Goal: Answer question/provide support: Share knowledge or assist other users

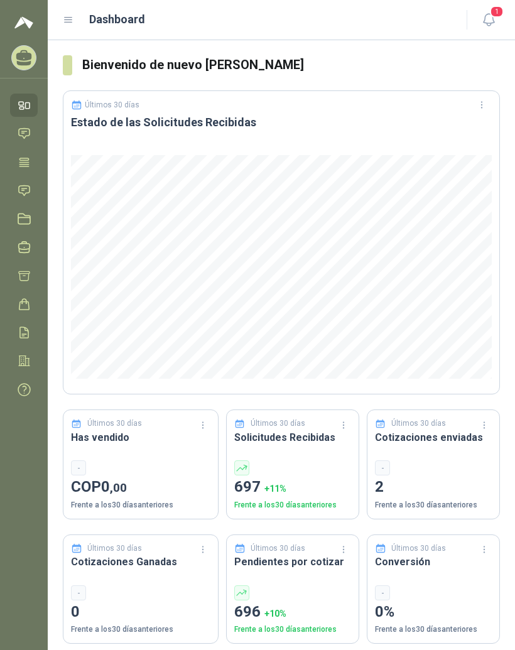
click at [67, 19] on icon at bounding box center [68, 19] width 11 height 11
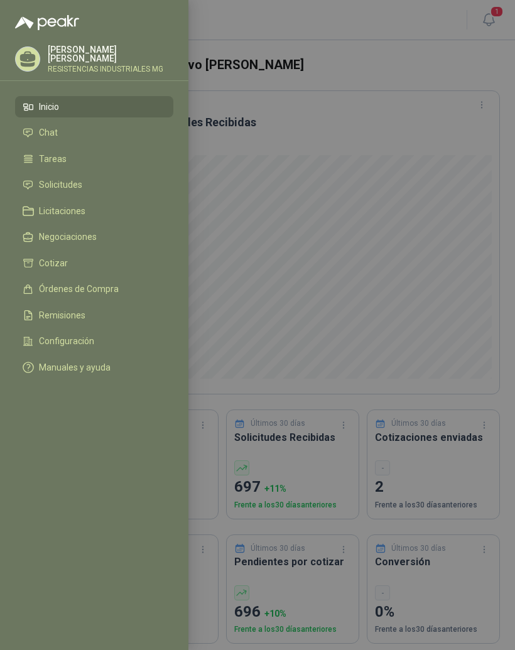
click at [56, 185] on span "Solicitudes" at bounding box center [60, 185] width 43 height 10
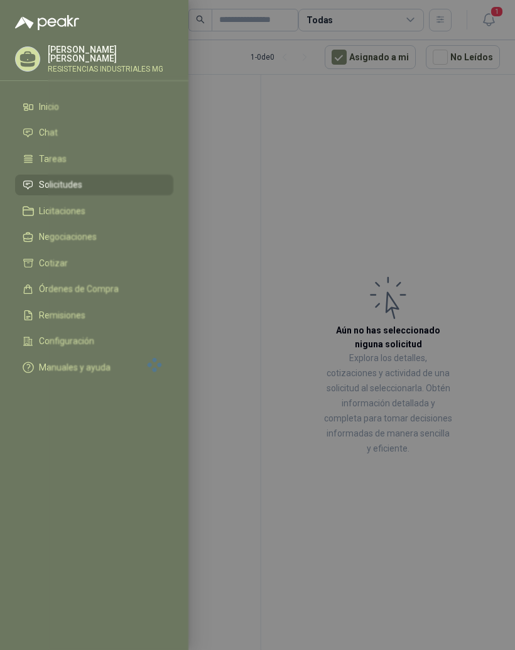
click at [390, 208] on div at bounding box center [257, 325] width 515 height 650
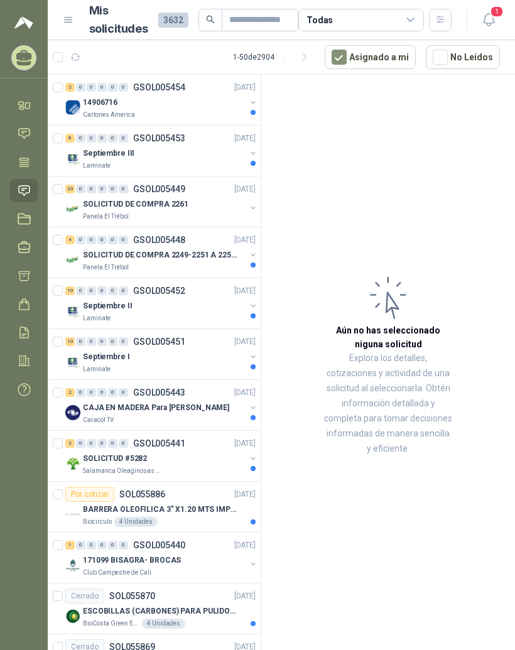
click at [162, 86] on p "GSOL005454" at bounding box center [159, 87] width 52 height 9
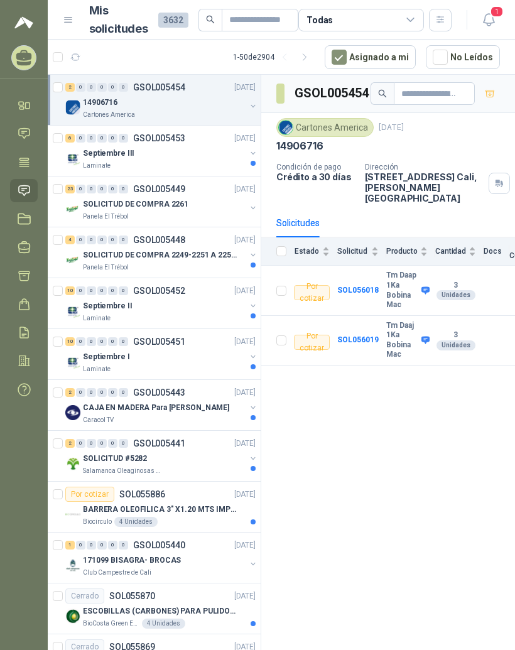
click at [371, 286] on b "SOL056018" at bounding box center [357, 290] width 41 height 9
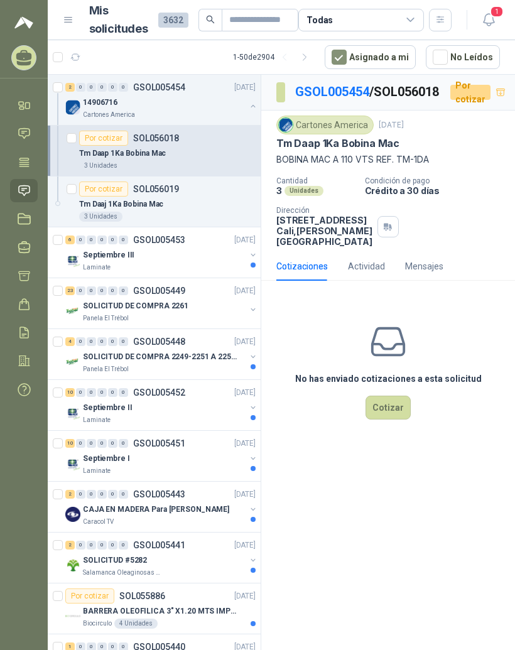
click at [144, 143] on div "Por cotizar SOL056018" at bounding box center [129, 138] width 100 height 15
click at [163, 198] on div "Tm Daaj 1Ka Bobina Mac" at bounding box center [167, 203] width 176 height 15
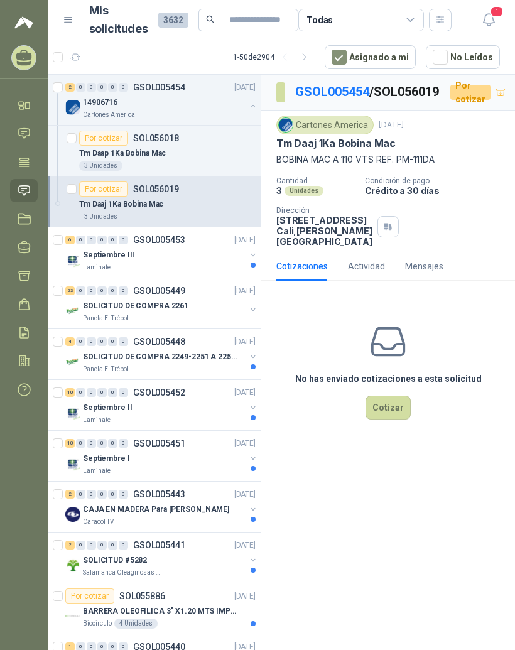
click at [155, 253] on div "Septiembre III" at bounding box center [164, 254] width 163 height 15
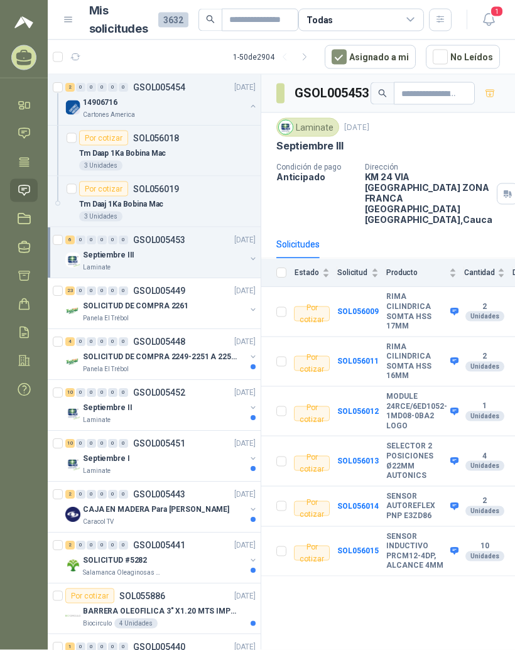
scroll to position [16, 0]
click at [365, 456] on b "SOL056013" at bounding box center [357, 460] width 41 height 9
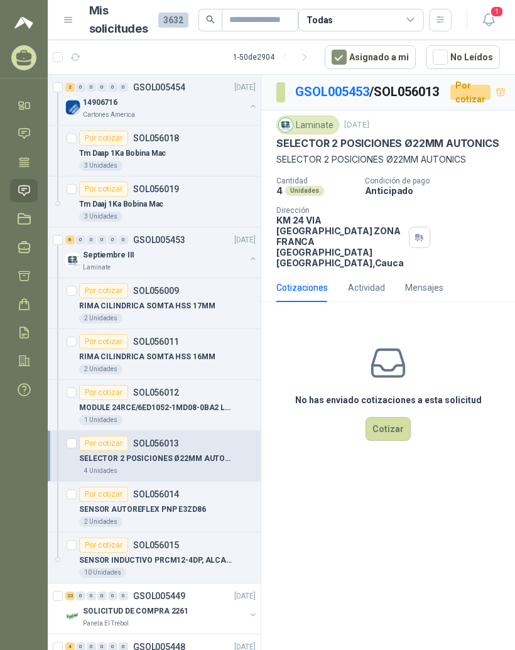
click at [316, 84] on link "GSOL005453" at bounding box center [332, 91] width 74 height 15
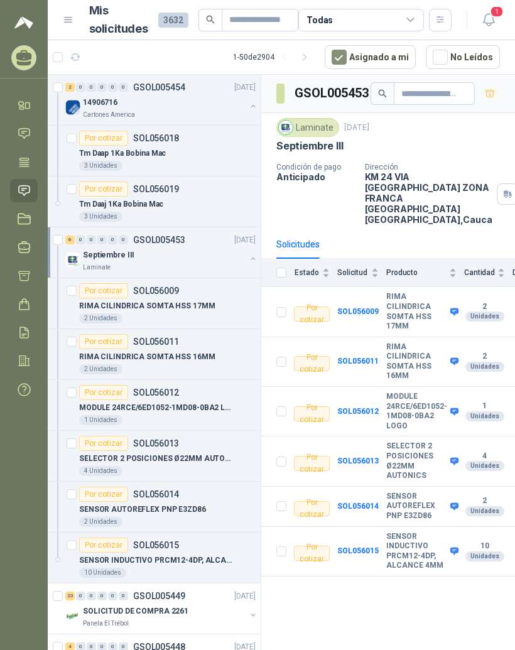
click at [404, 491] on b "SENSOR AUTOREFLEX PNP E3ZD86" at bounding box center [416, 506] width 61 height 30
click at [360, 502] on b "SOL056014" at bounding box center [357, 506] width 41 height 9
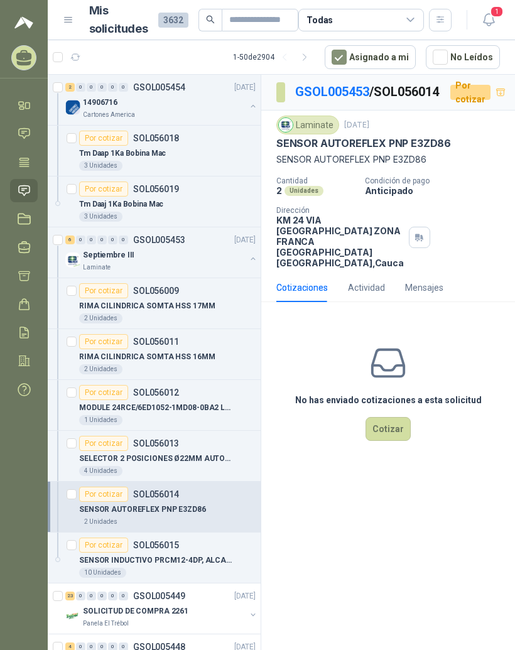
click at [321, 84] on link "GSOL005453" at bounding box center [332, 91] width 74 height 15
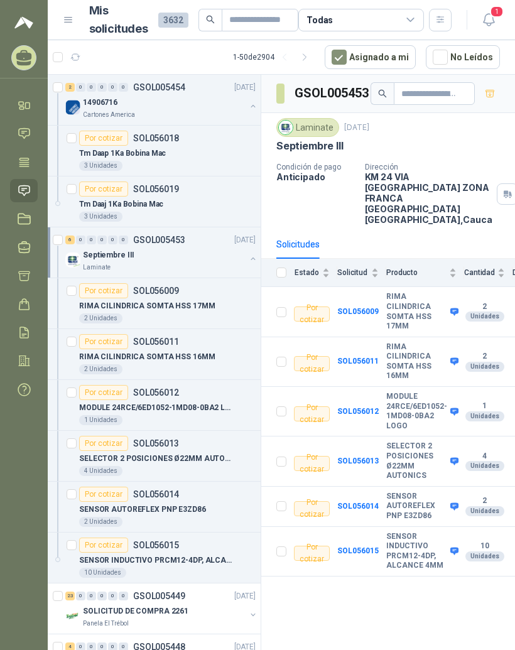
click at [405, 532] on b "SENSOR INDUCTIVO PRCM12-4DP, ALCANCE 4MM" at bounding box center [416, 551] width 61 height 39
click at [355, 546] on b "SOL056015" at bounding box center [357, 550] width 41 height 9
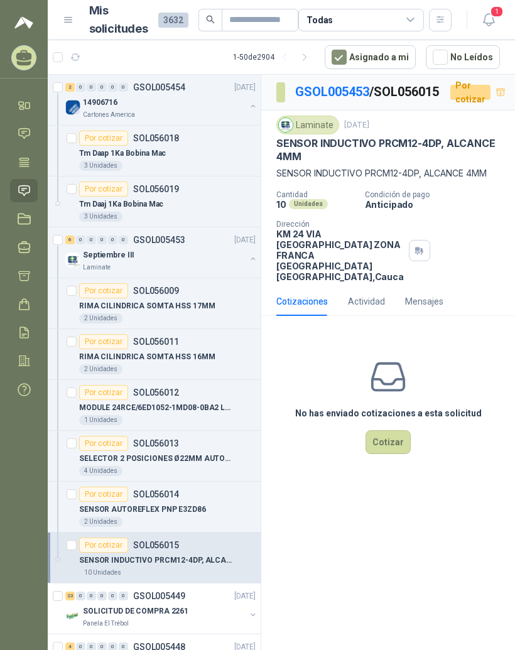
click at [321, 84] on link "GSOL005453" at bounding box center [332, 91] width 74 height 15
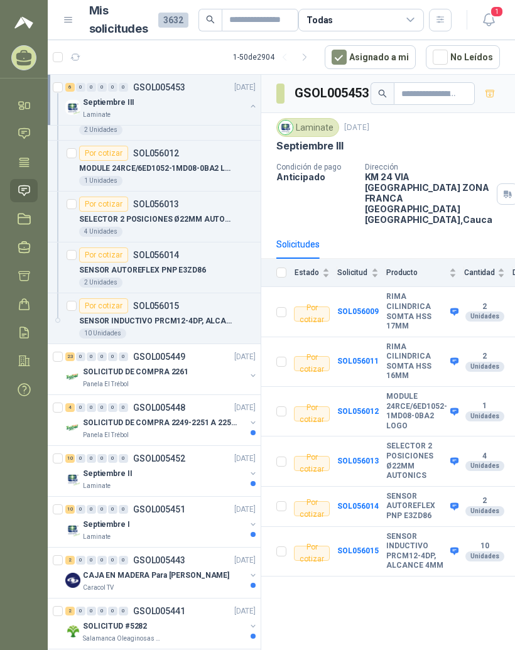
scroll to position [241, 0]
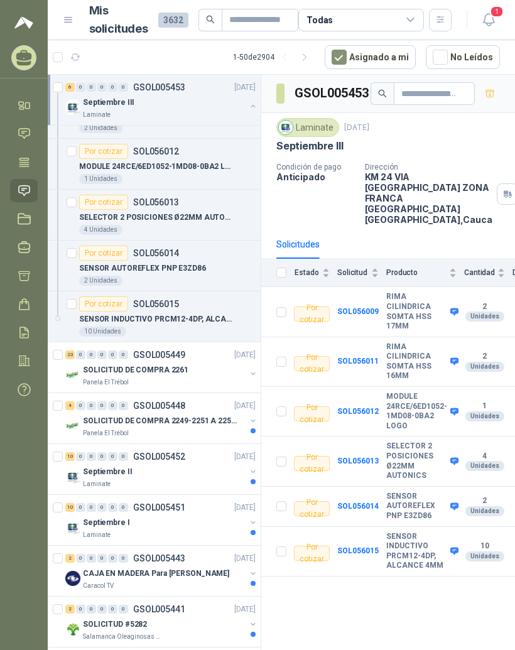
click at [94, 369] on p "SOLICITUD DE COMPRA 2261" at bounding box center [135, 370] width 105 height 12
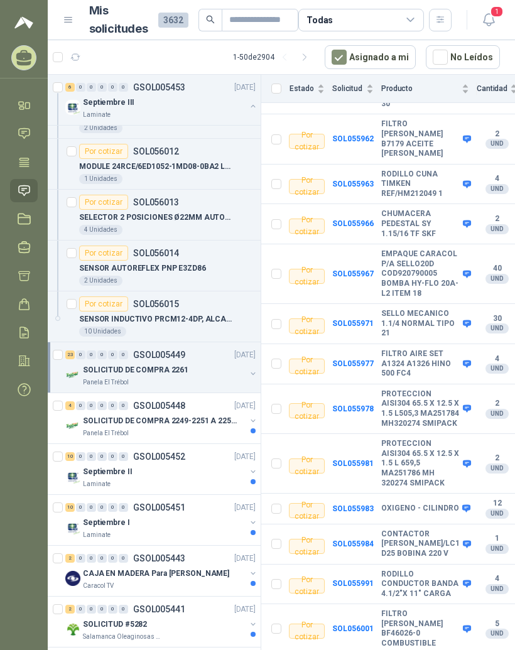
scroll to position [771, 5]
click at [411, 543] on b "CONTACTOR [PERSON_NAME]/LC1 D25 BOBINA 220 V" at bounding box center [420, 544] width 78 height 30
click at [357, 547] on b "SOL055984" at bounding box center [352, 543] width 41 height 9
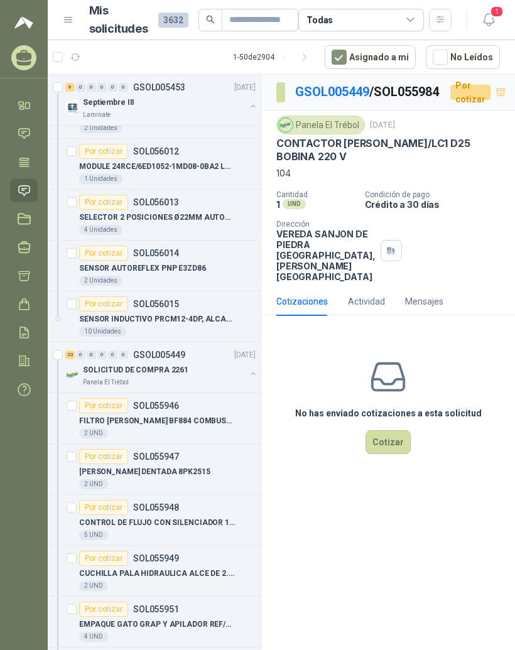
click at [404, 454] on button "Cotizar" at bounding box center [387, 442] width 45 height 24
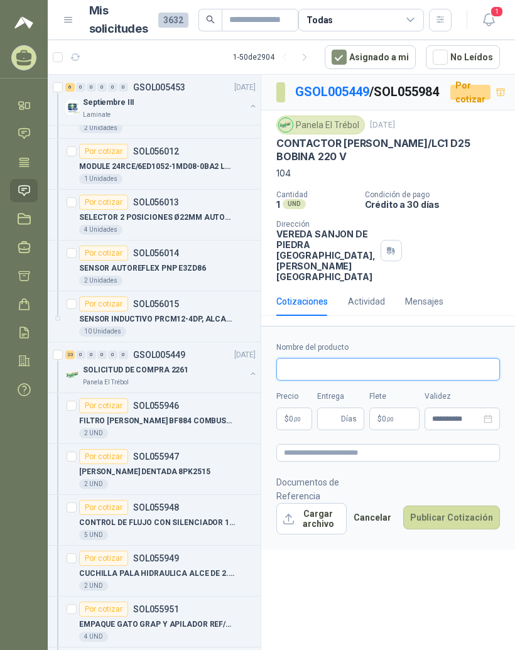
click at [404, 380] on input "Nombre del producto" at bounding box center [387, 369] width 223 height 23
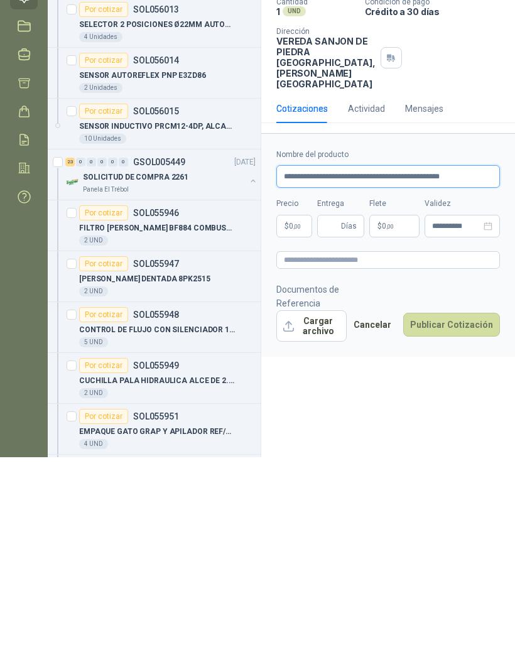
type input "**********"
click at [299, 260] on body "[PERSON_NAME] RESISTENCIAS INDUSTRIALES MG Inicio Chat Tareas Solicitudes Licit…" at bounding box center [257, 325] width 515 height 650
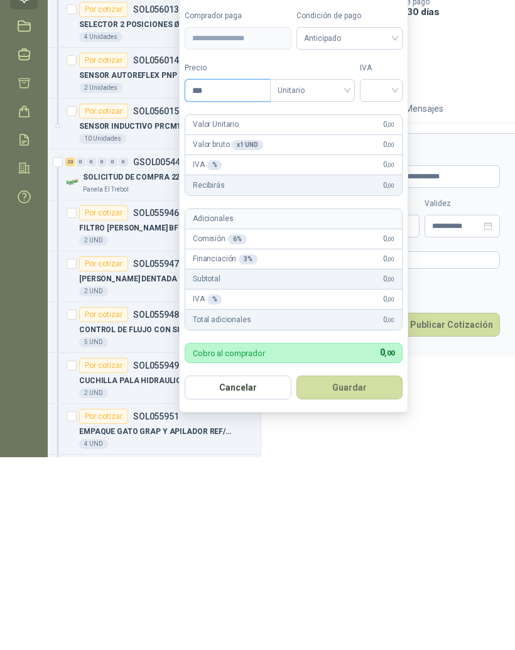
scroll to position [16, 0]
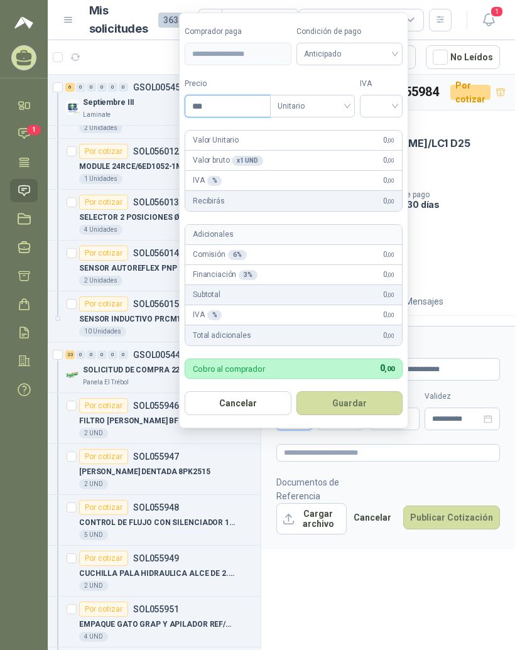
click at [250, 95] on input "***" at bounding box center [227, 105] width 85 height 21
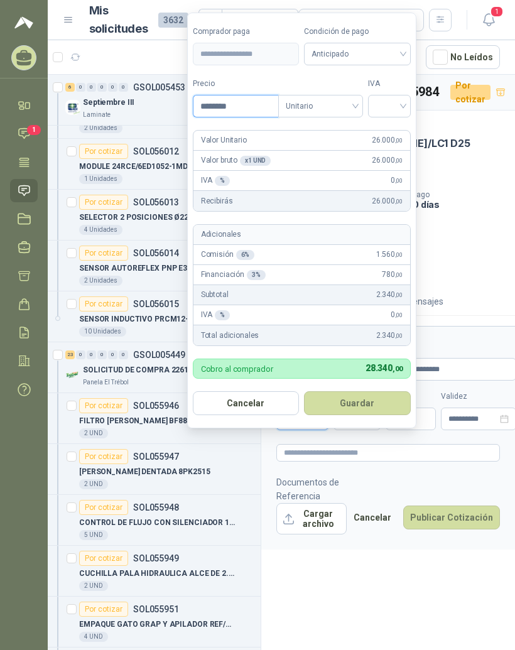
type input "*********"
click at [399, 95] on input "search" at bounding box center [391, 104] width 28 height 19
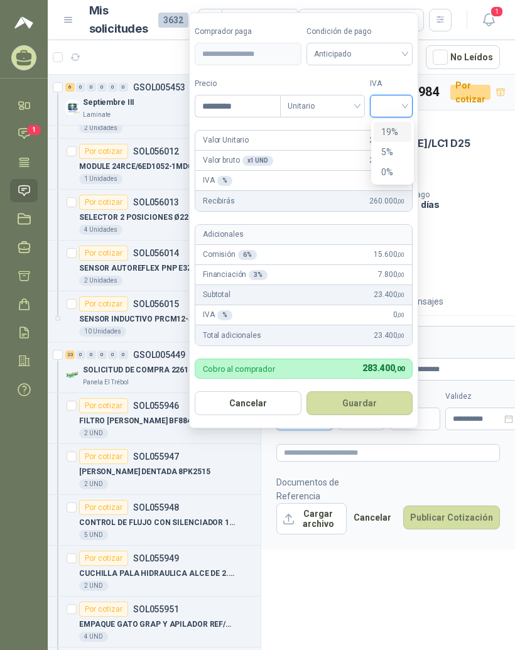
click at [401, 125] on div "19%" at bounding box center [392, 132] width 23 height 14
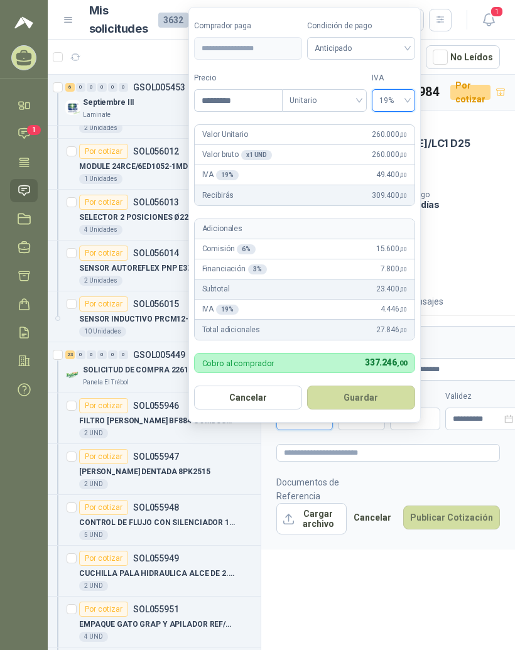
click at [397, 49] on span "Anticipado" at bounding box center [360, 48] width 93 height 19
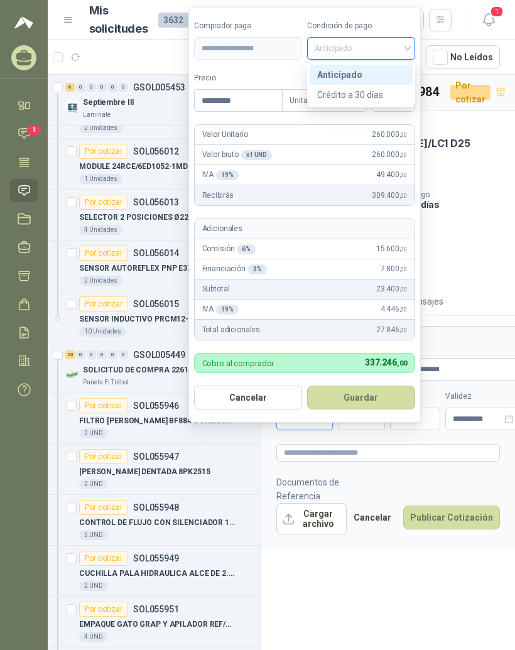
click at [391, 95] on div "Crédito a 30 días" at bounding box center [361, 95] width 88 height 14
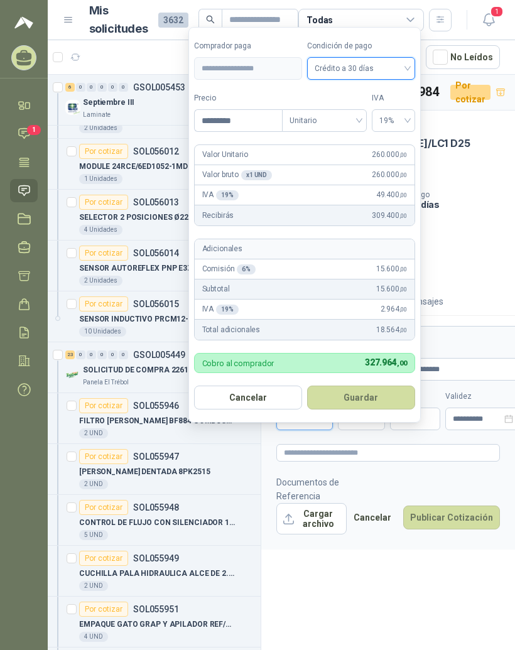
click at [383, 399] on button "Guardar" at bounding box center [361, 397] width 108 height 24
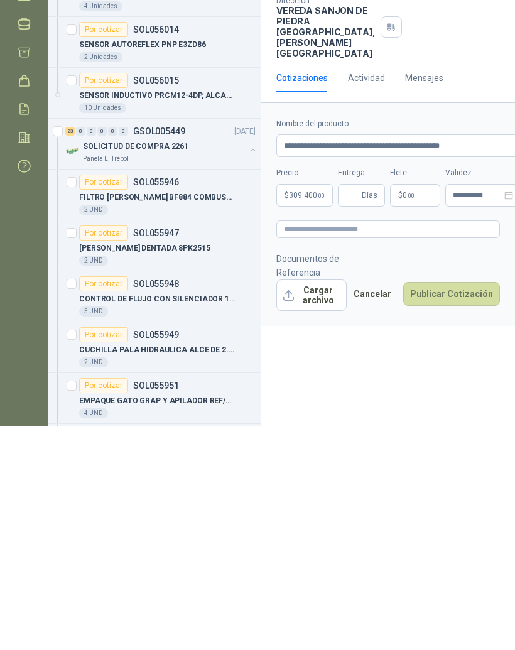
click at [419, 407] on p "$ 0 ,00" at bounding box center [415, 418] width 50 height 23
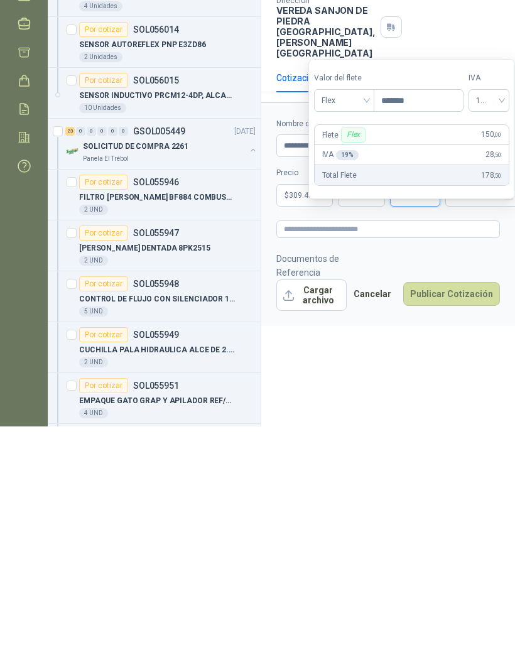
type input "********"
click at [438, 389] on div "**********" at bounding box center [388, 364] width 254 height 579
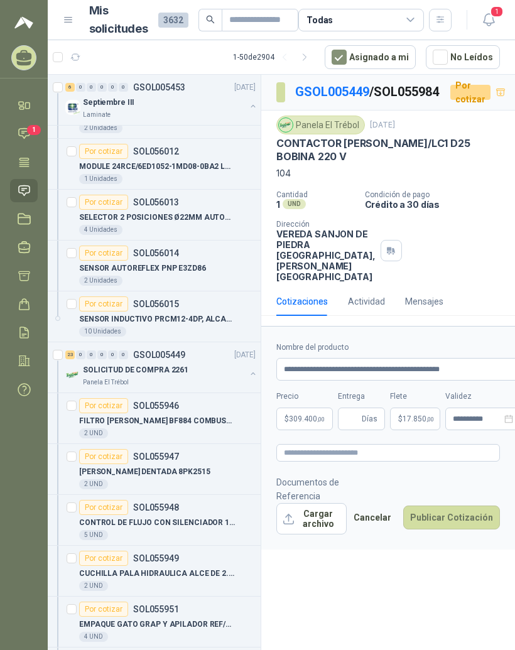
click at [480, 529] on button "Publicar Cotización" at bounding box center [451, 517] width 97 height 24
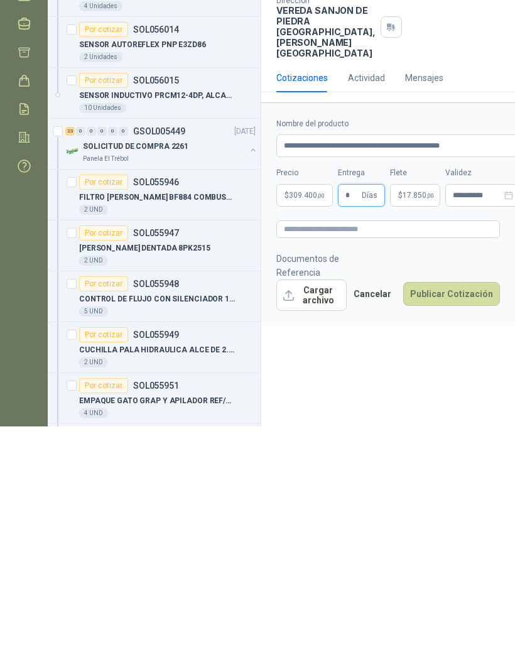
type input "*"
click at [410, 382] on div "**********" at bounding box center [388, 364] width 254 height 579
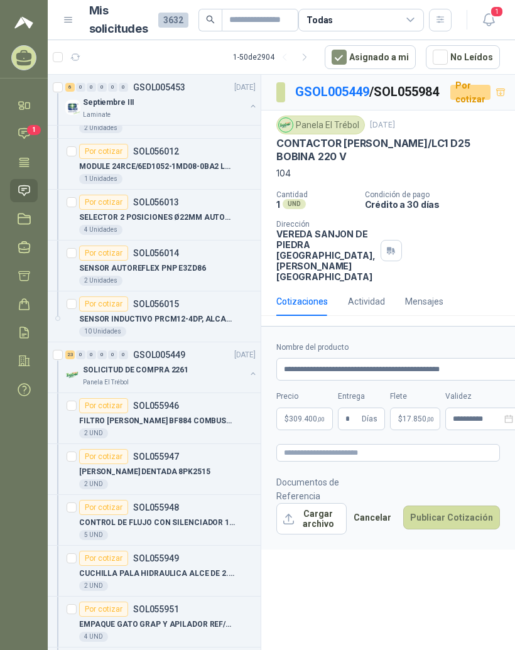
click at [467, 529] on button "Publicar Cotización" at bounding box center [451, 517] width 97 height 24
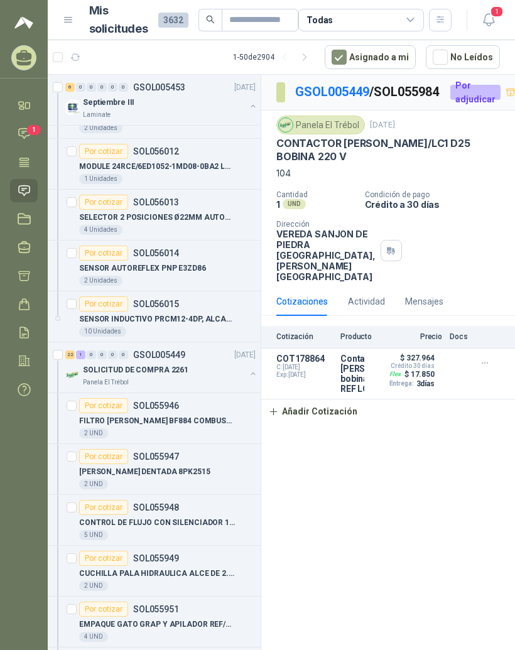
click at [380, 259] on button "button" at bounding box center [390, 250] width 21 height 21
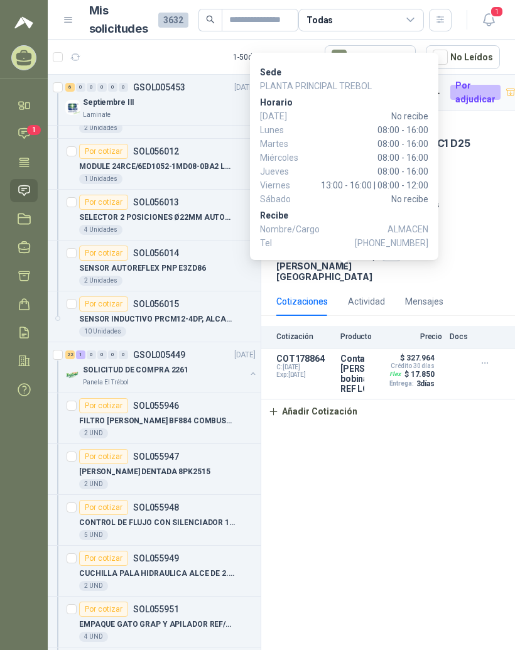
click at [493, 232] on div "Cantidad 1 UND  Condición de pago Crédito a 30 días Dirección VEREDA SANJON DE…" at bounding box center [387, 236] width 223 height 92
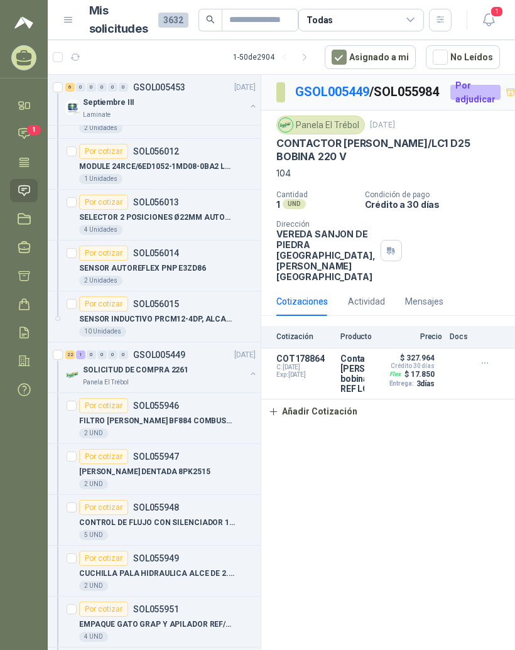
click at [483, 255] on div "Cantidad 1 UND  Condición de pago Crédito a 30 días Dirección VEREDA SANJON DE…" at bounding box center [387, 236] width 223 height 92
click at [486, 255] on div "Cantidad 1 UND  Condición de pago Crédito a 30 días Dirección VEREDA SANJON DE…" at bounding box center [387, 236] width 223 height 92
click at [162, 350] on p "GSOL005449" at bounding box center [159, 354] width 52 height 9
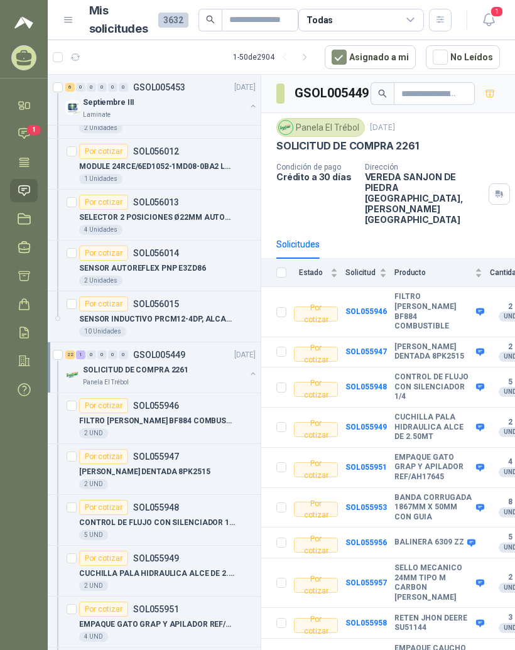
click at [73, 350] on div "22" at bounding box center [69, 354] width 9 height 9
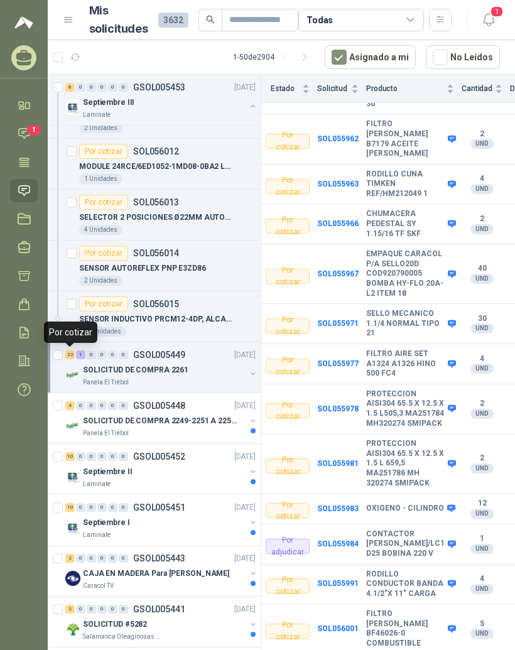
scroll to position [771, 29]
click at [188, 415] on p "SOLICITUD DE COMPRA 2249-2251 A 2256-2258 Y 2262" at bounding box center [161, 421] width 156 height 12
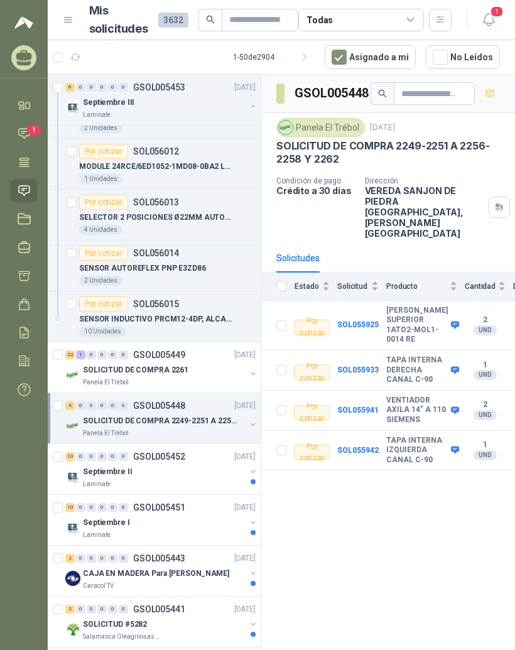
click at [73, 401] on div "4" at bounding box center [69, 405] width 9 height 9
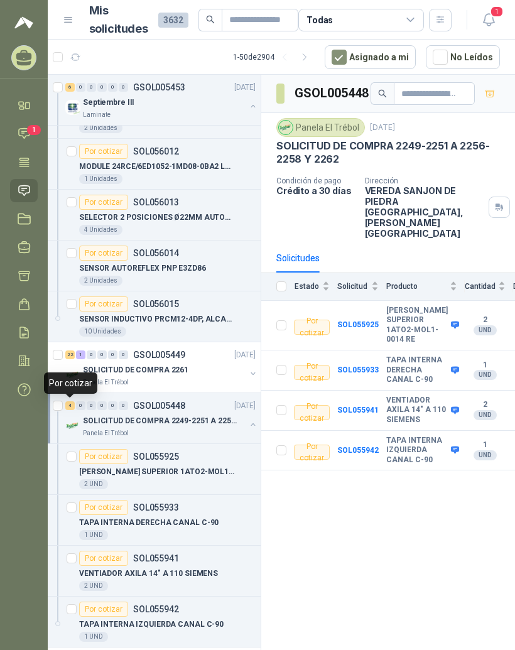
click at [392, 407] on b "VENTIADOR AXILA 14" A 110 SIEMENS" at bounding box center [417, 410] width 62 height 30
click at [357, 414] on b "SOL055941" at bounding box center [357, 409] width 41 height 9
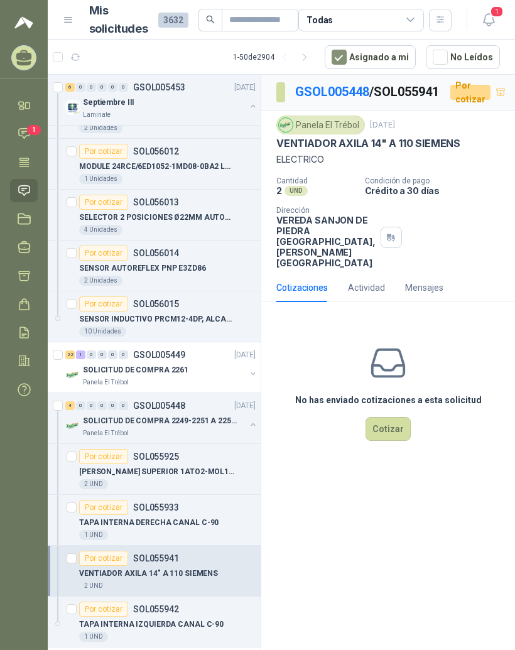
click at [395, 441] on button "Cotizar" at bounding box center [387, 429] width 45 height 24
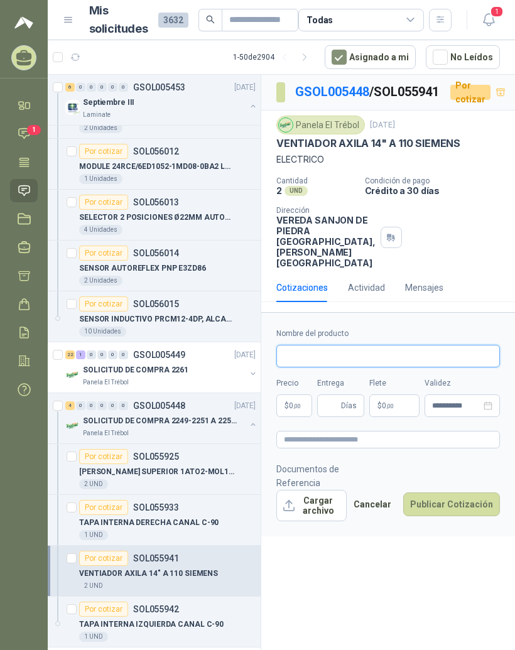
click at [402, 367] on input "Nombre del producto" at bounding box center [387, 356] width 223 height 23
type input "*"
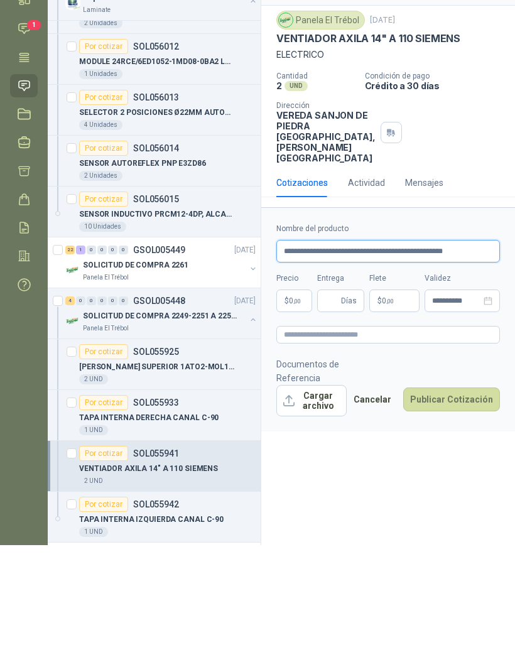
type input "**********"
click at [301, 315] on body "[PERSON_NAME] RESISTENCIAS INDUSTRIALES MG Inicio Chat 1 Tareas Solicitudes Lic…" at bounding box center [257, 325] width 515 height 650
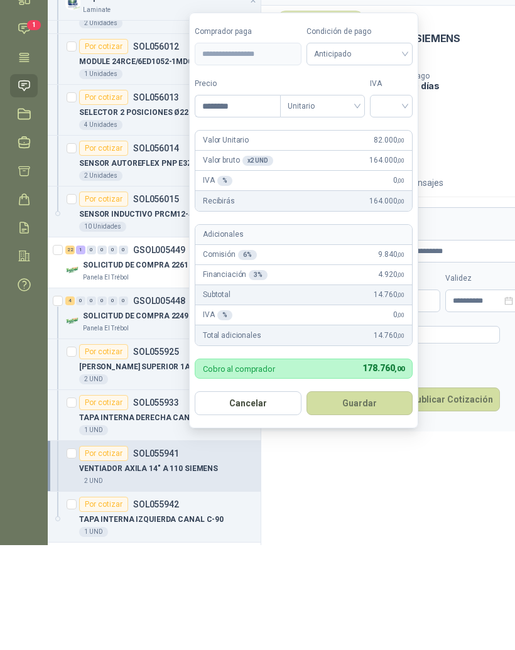
type input "*********"
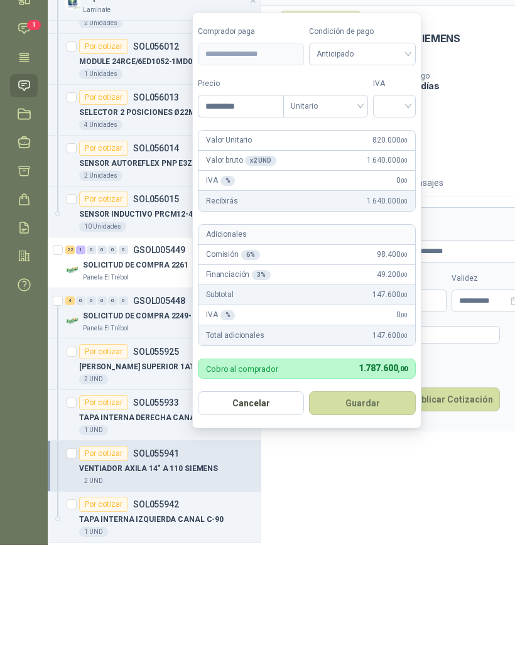
click at [408, 200] on input "search" at bounding box center [394, 209] width 28 height 19
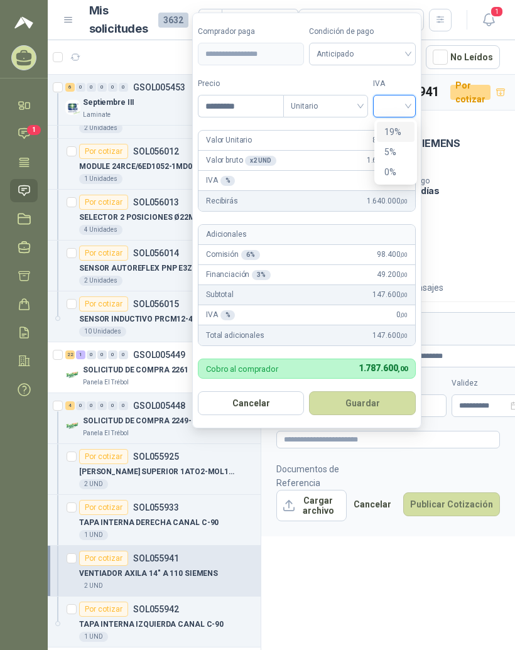
click at [409, 122] on div "19%" at bounding box center [396, 132] width 38 height 20
click at [389, 391] on button "Guardar" at bounding box center [363, 403] width 108 height 24
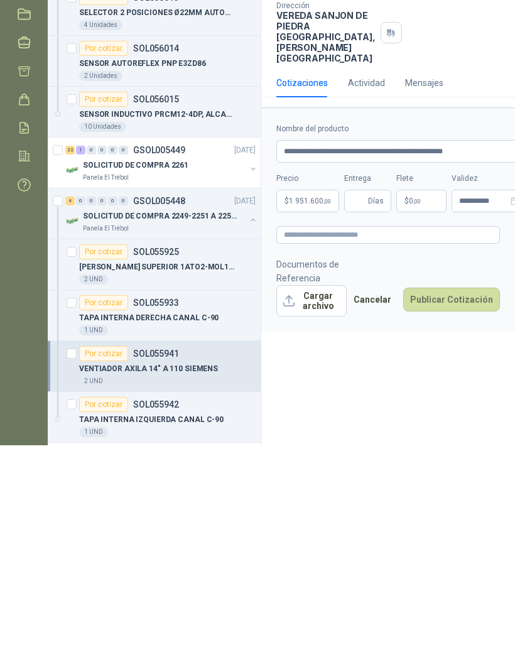
click at [427, 394] on p "$ 0 ,00" at bounding box center [421, 405] width 50 height 23
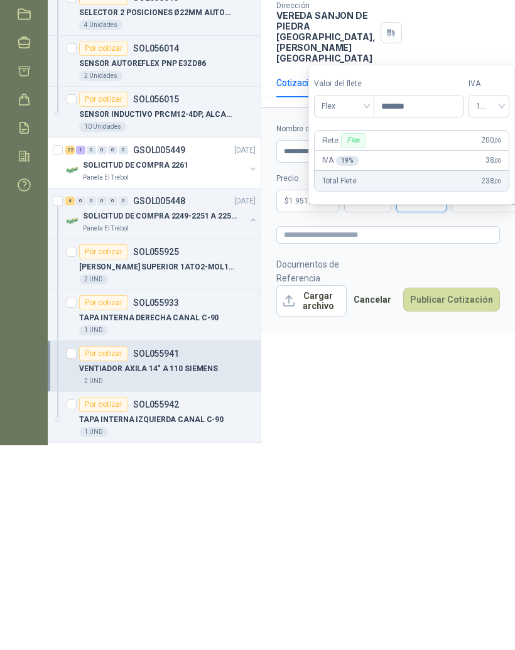
type input "********"
click at [443, 385] on div "**********" at bounding box center [388, 364] width 254 height 579
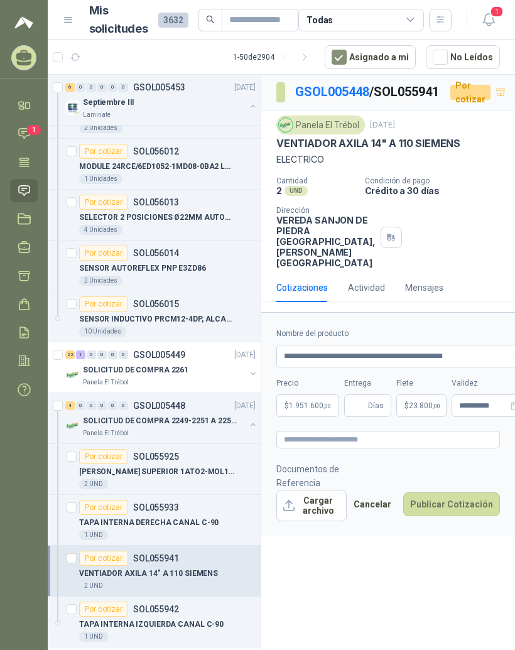
click at [375, 416] on span "Días" at bounding box center [376, 405] width 16 height 21
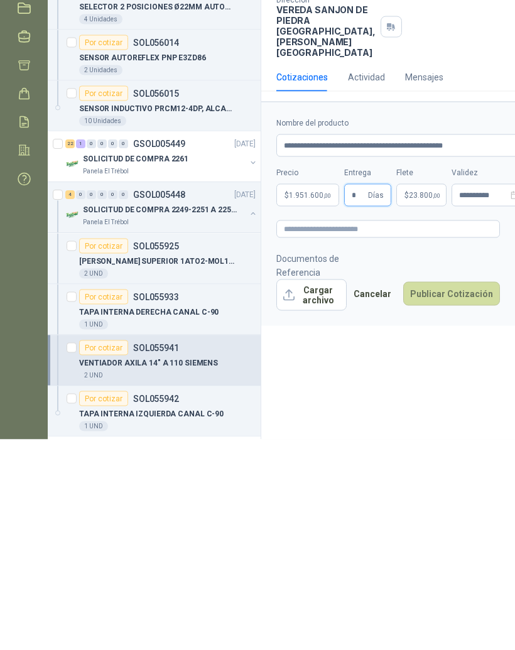
type input "*"
click at [415, 393] on div "**********" at bounding box center [388, 364] width 254 height 579
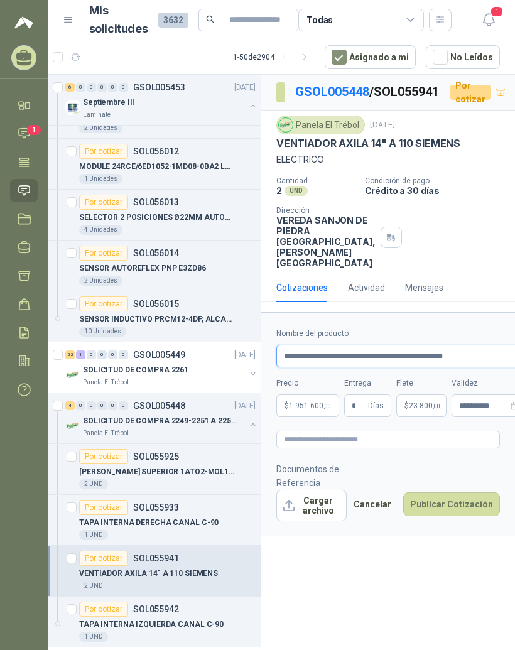
click at [493, 367] on input "**********" at bounding box center [401, 356] width 250 height 23
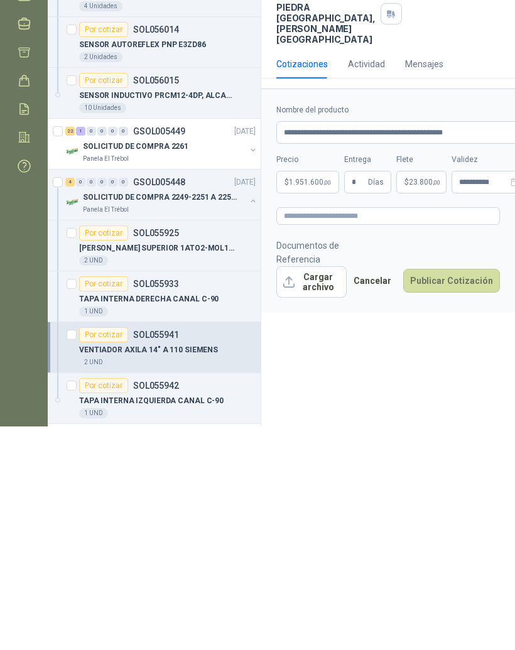
click at [449, 372] on div "**********" at bounding box center [388, 364] width 254 height 579
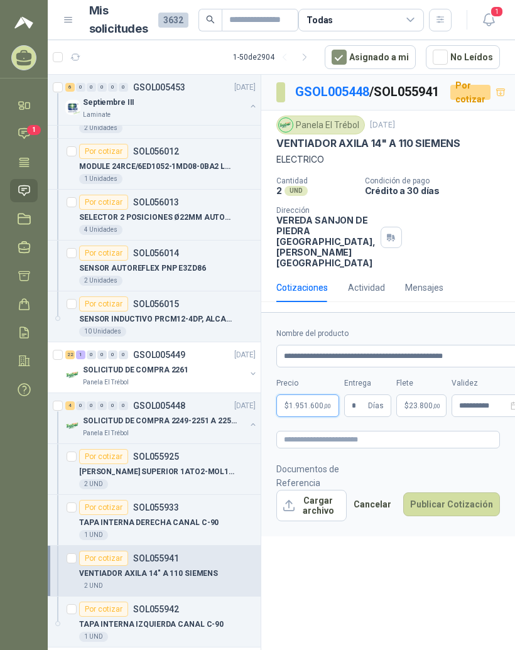
click at [313, 409] on span "1.951.600 ,00" at bounding box center [310, 406] width 42 height 8
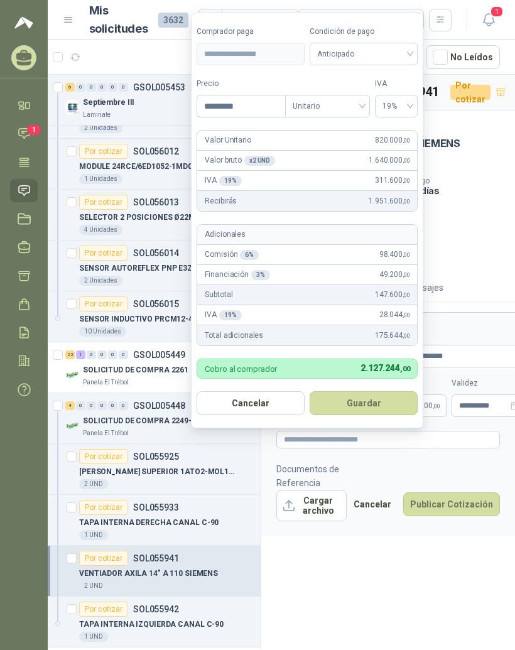
click at [404, 45] on span "Anticipado" at bounding box center [363, 54] width 93 height 19
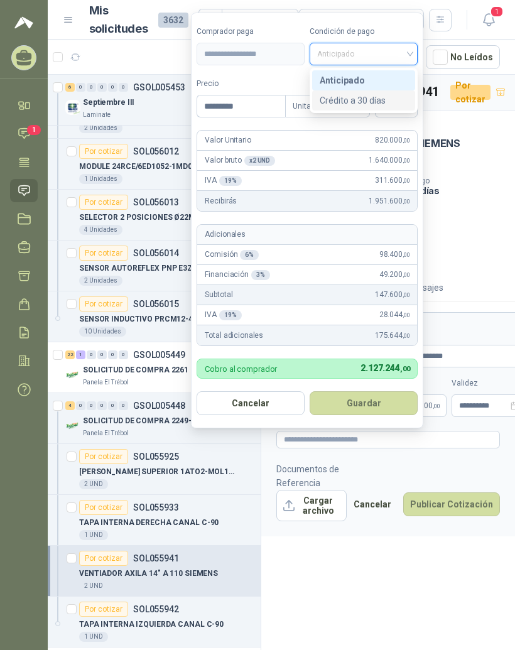
click at [395, 94] on div "Crédito a 30 días" at bounding box center [363, 101] width 88 height 14
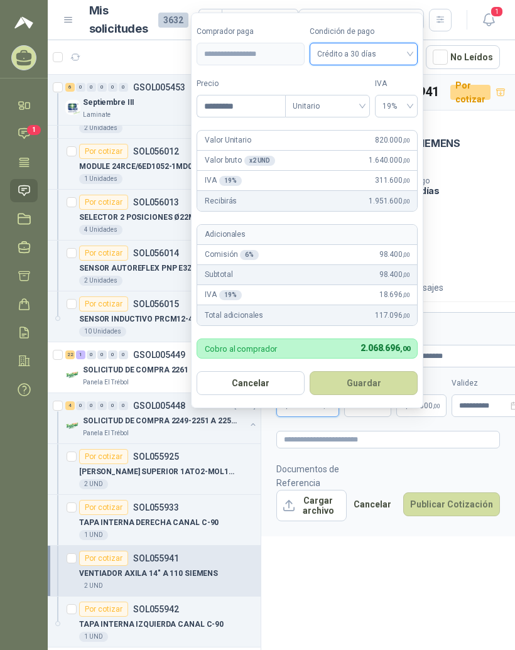
click at [389, 371] on button "Guardar" at bounding box center [363, 383] width 108 height 24
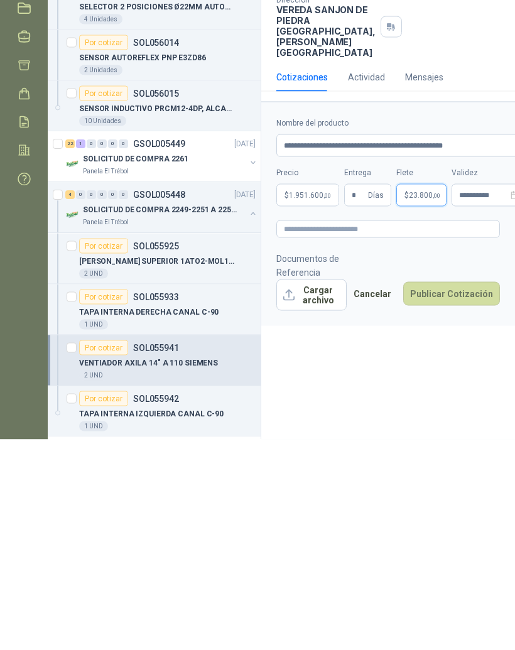
click at [426, 402] on span "23.800 ,00" at bounding box center [424, 406] width 31 height 8
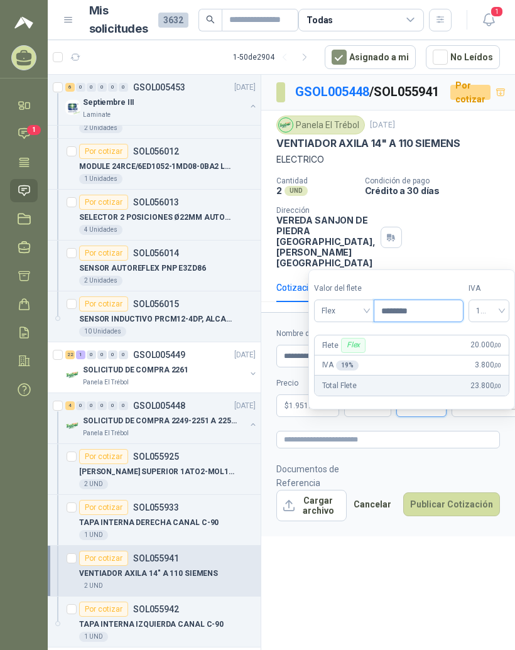
click at [433, 300] on input "********" at bounding box center [418, 310] width 89 height 21
type input "********"
click at [441, 225] on div "Cantidad 2 UND  Condición de pago Crédito a 30 días Dirección VEREDA SANJON DE…" at bounding box center [387, 222] width 223 height 92
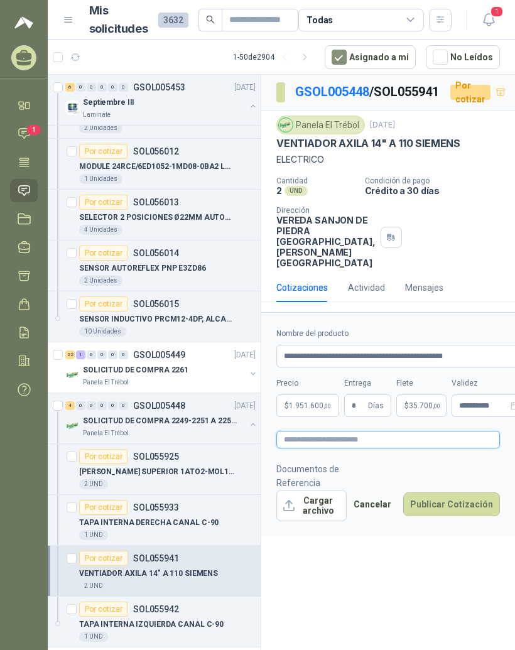
click at [449, 448] on textarea at bounding box center [387, 440] width 223 height 18
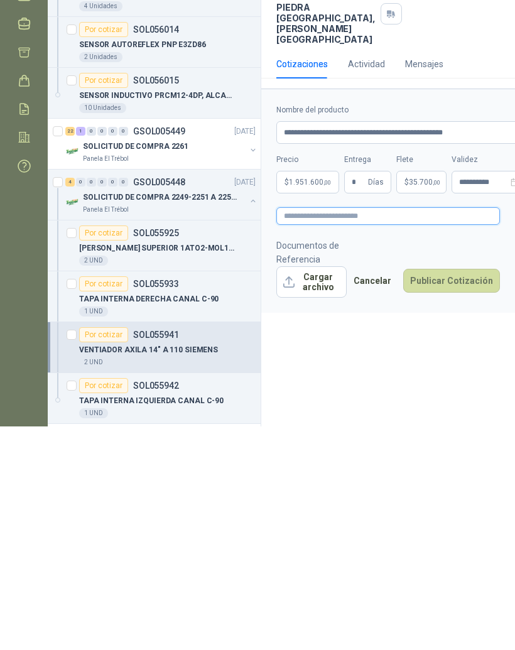
click at [416, 431] on textarea at bounding box center [387, 440] width 223 height 18
click at [426, 312] on form "**********" at bounding box center [388, 424] width 254 height 224
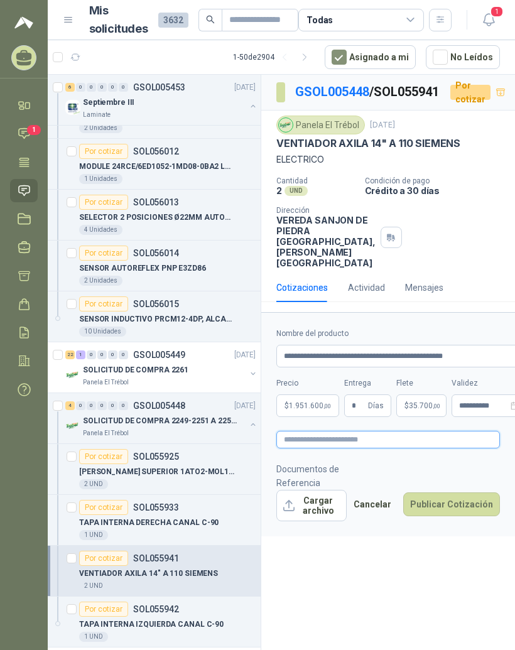
click at [432, 448] on textarea at bounding box center [387, 440] width 223 height 18
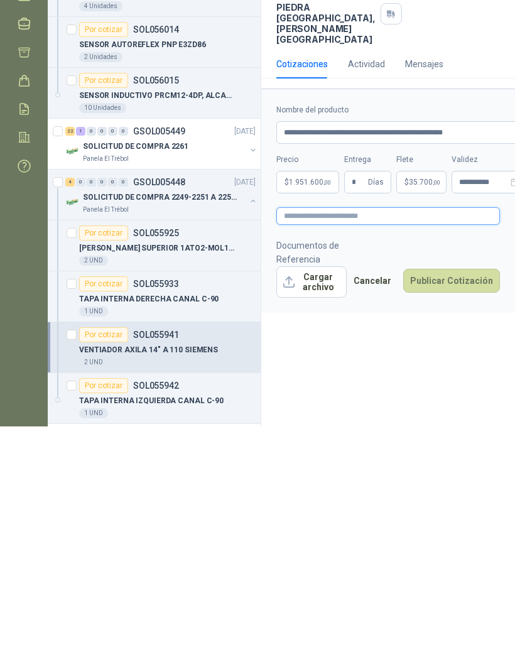
type textarea "*"
type textarea "**"
type textarea "*"
click at [471, 492] on button "Publicar Cotización" at bounding box center [451, 504] width 97 height 24
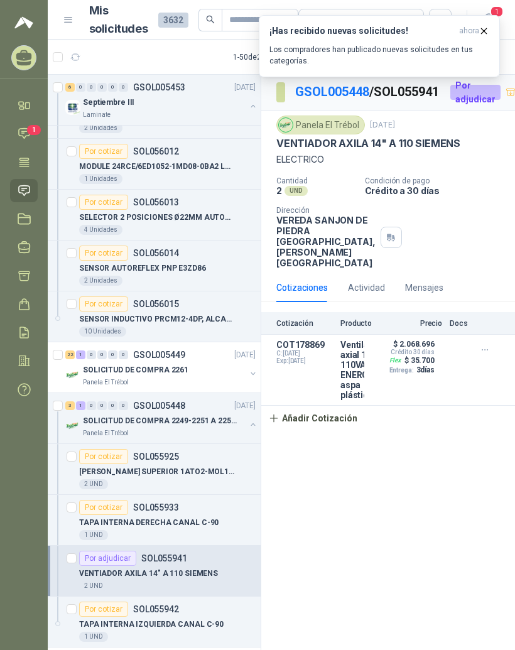
click at [92, 350] on div "0" at bounding box center [91, 354] width 9 height 9
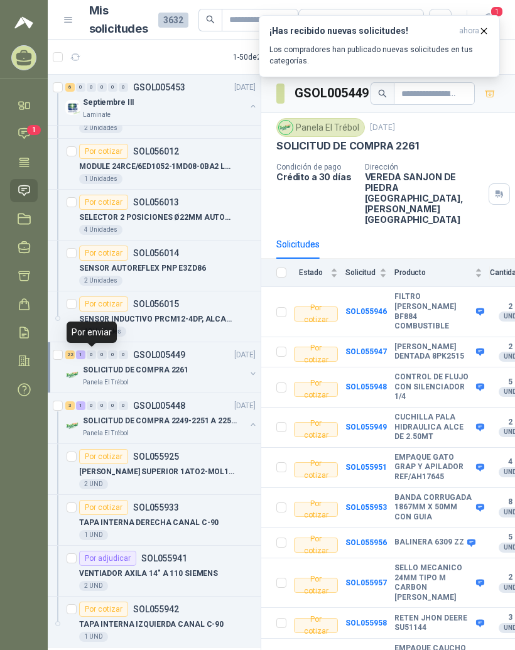
click at [74, 350] on div "22" at bounding box center [69, 354] width 9 height 9
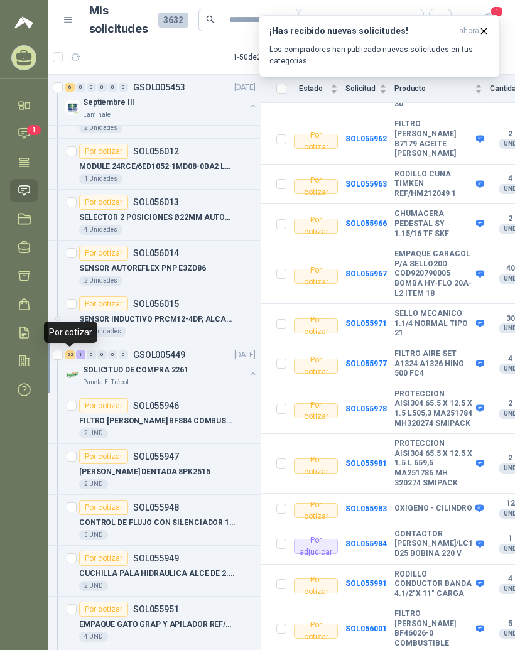
scroll to position [753, 0]
click at [153, 415] on p "FILTRO [PERSON_NAME] BF884 COMBUSTIBLE" at bounding box center [157, 421] width 156 height 12
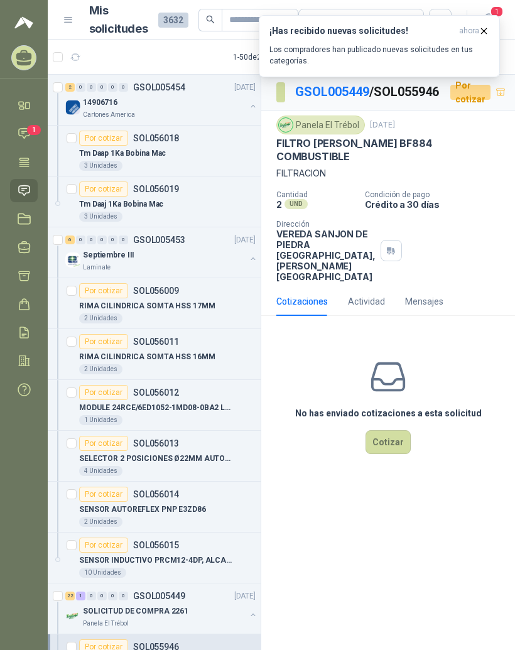
click at [350, 90] on link "GSOL005449" at bounding box center [332, 91] width 74 height 15
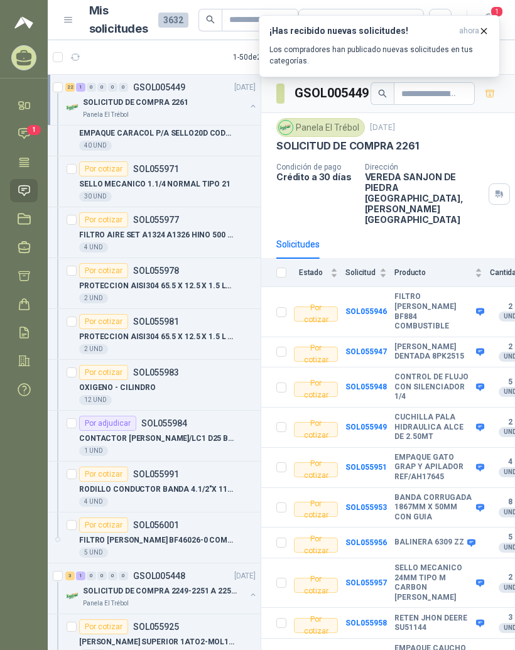
scroll to position [1239, 0]
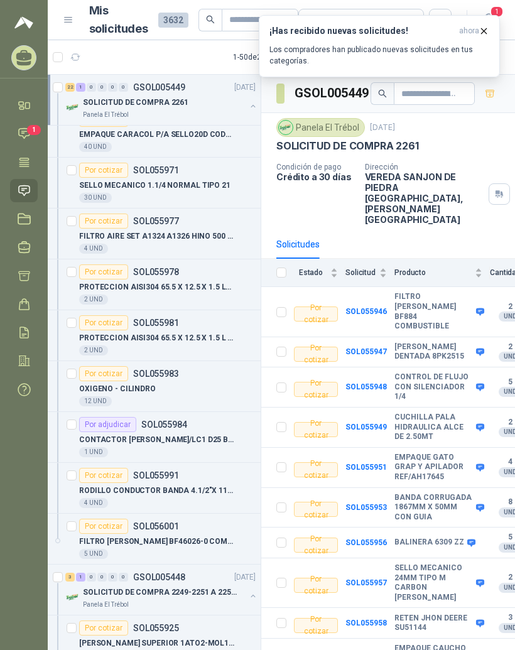
click at [115, 428] on div "Por adjudicar" at bounding box center [107, 424] width 57 height 15
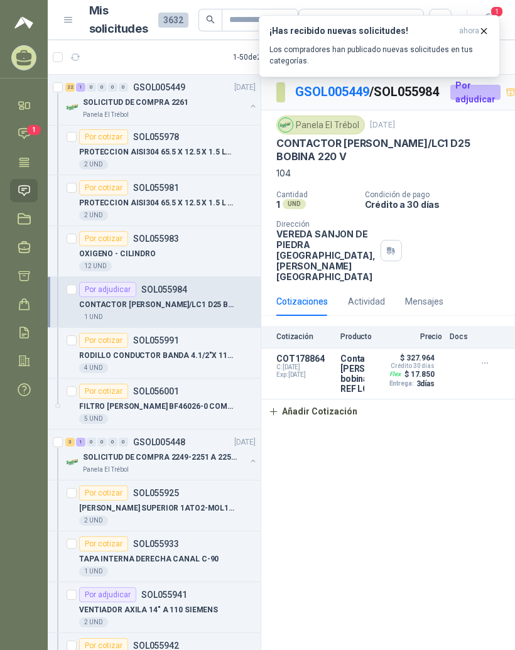
scroll to position [1379, 0]
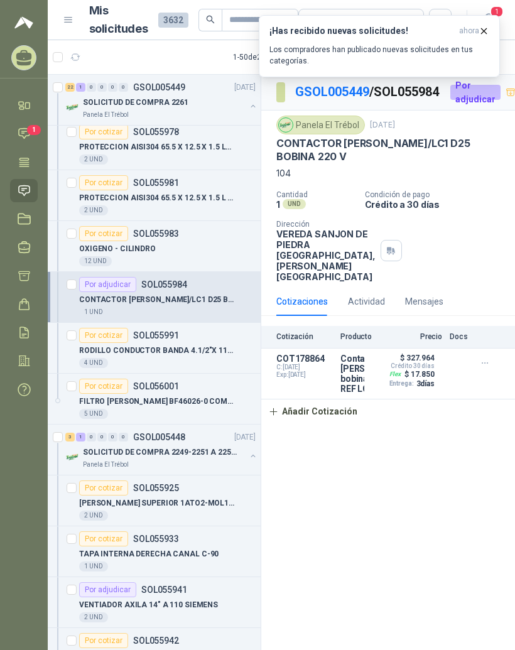
click at [178, 444] on div "SOLICITUD DE COMPRA 2249-2251 A 2256-2258 Y 2262" at bounding box center [164, 451] width 163 height 15
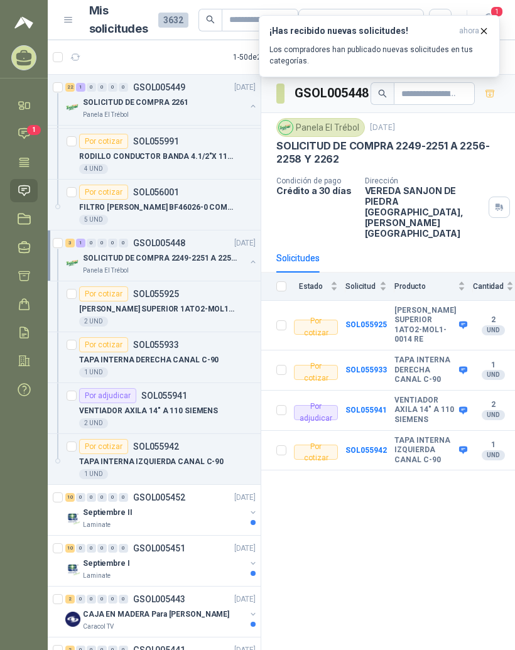
scroll to position [1579, 0]
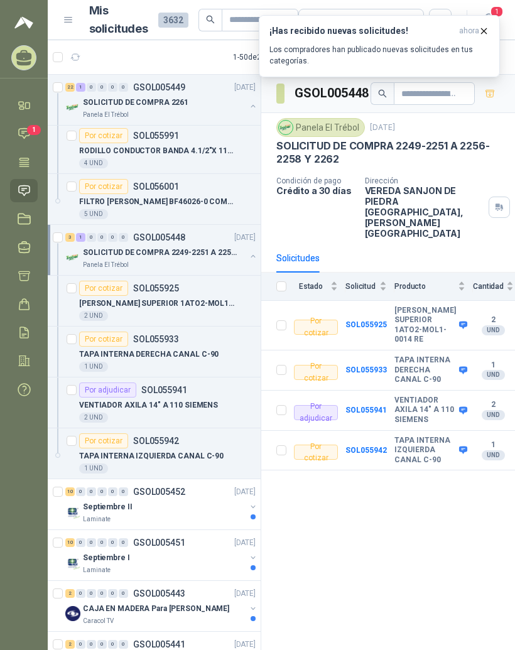
click at [169, 499] on div "Septiembre II" at bounding box center [164, 506] width 163 height 15
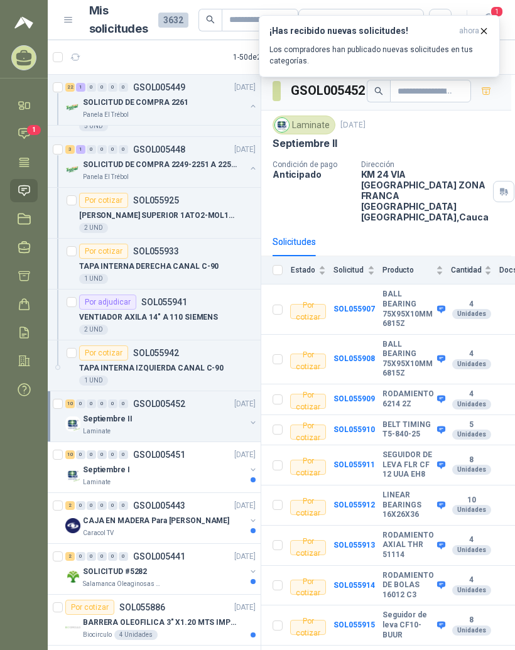
scroll to position [1669, 0]
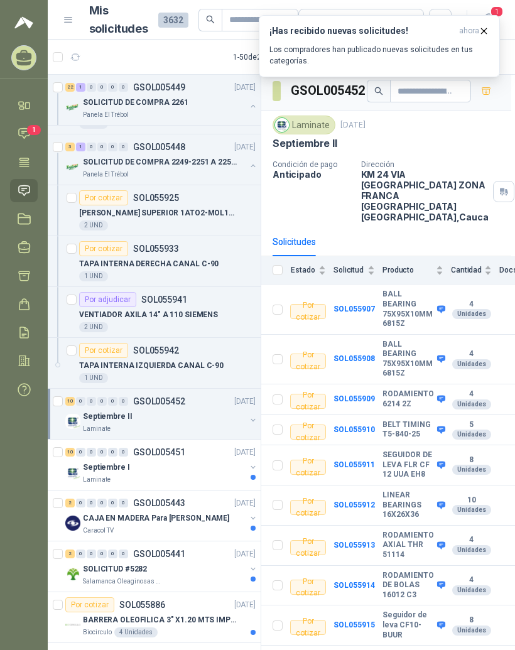
click at [195, 394] on div "10 0 0 0 0 0 GSOL005452 [DATE]" at bounding box center [161, 401] width 193 height 15
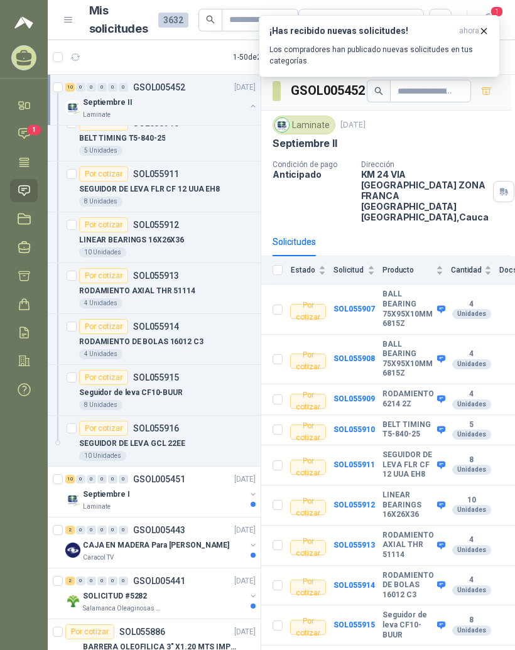
scroll to position [2157, 0]
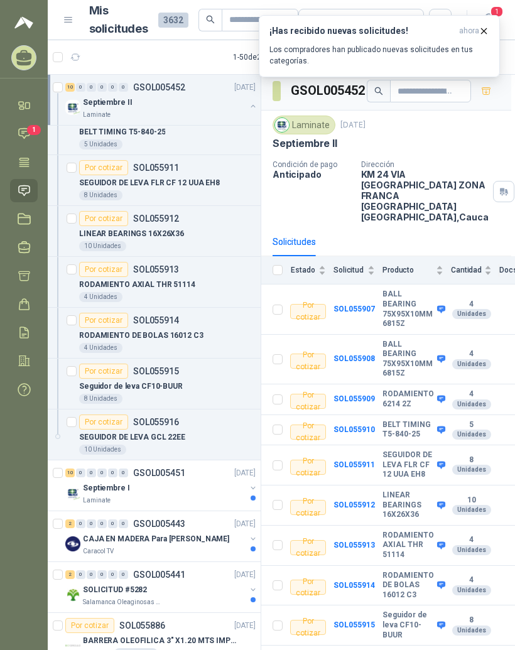
click at [177, 465] on div "10 0 0 0 0 0 GSOL005451 [DATE]" at bounding box center [161, 472] width 193 height 15
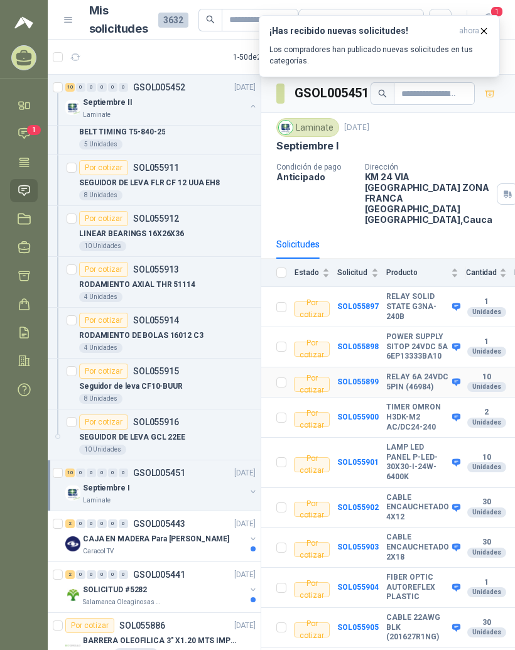
click at [397, 372] on b "RELAY 6A 24VDC 5PIN (46984)" at bounding box center [417, 381] width 63 height 19
click at [362, 377] on b "SOL055899" at bounding box center [357, 381] width 41 height 9
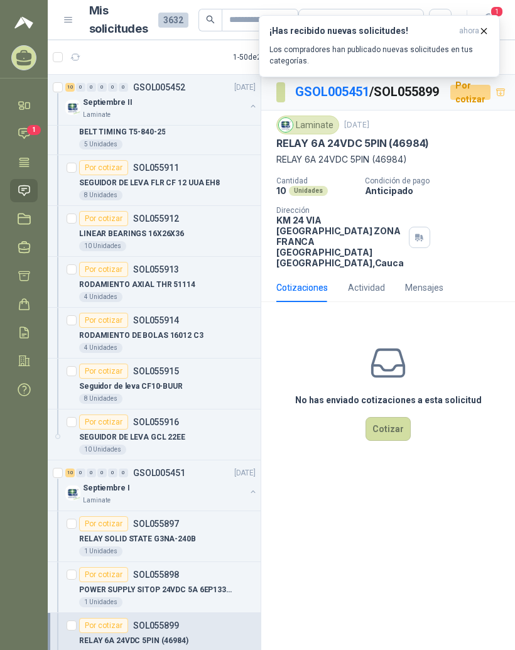
scroll to position [16, 0]
click at [434, 294] on div "Mensajes" at bounding box center [424, 288] width 38 height 14
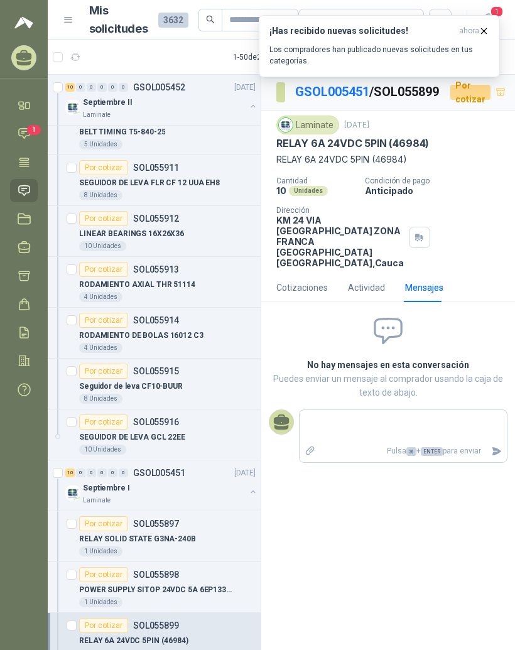
click at [389, 440] on textarea at bounding box center [402, 426] width 207 height 28
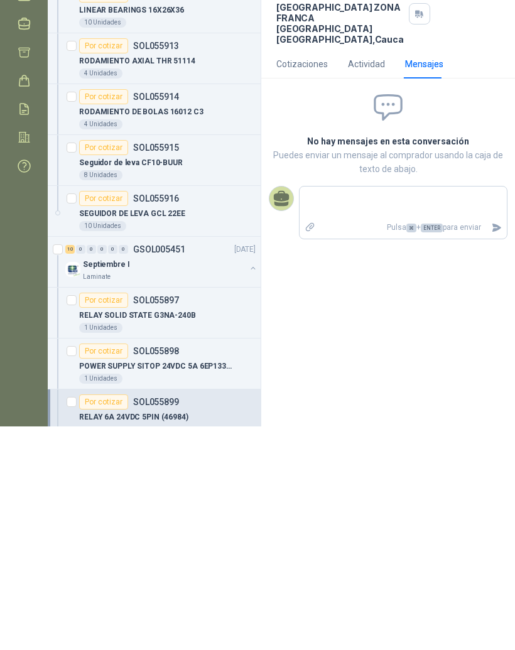
type textarea "*"
type textarea "***"
type textarea "****"
type textarea "******"
type textarea "*******"
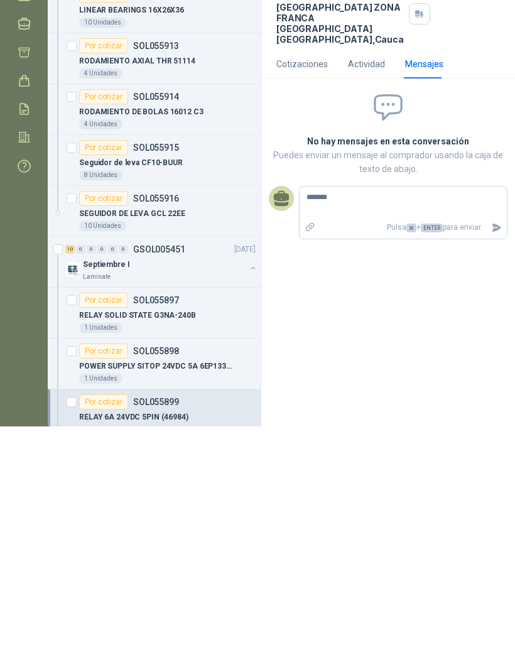
type textarea "********"
type textarea "*********"
type textarea "**********"
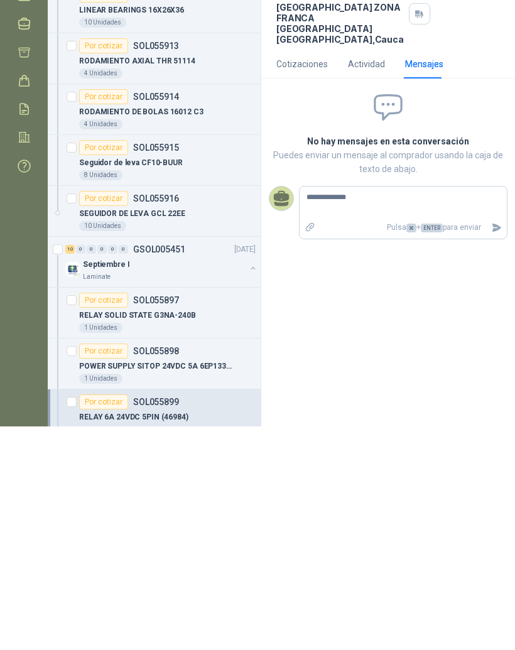
type textarea "**********"
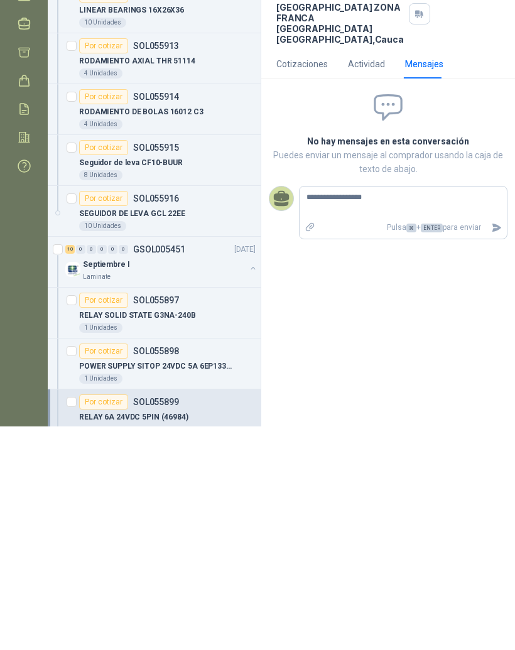
type textarea "**********"
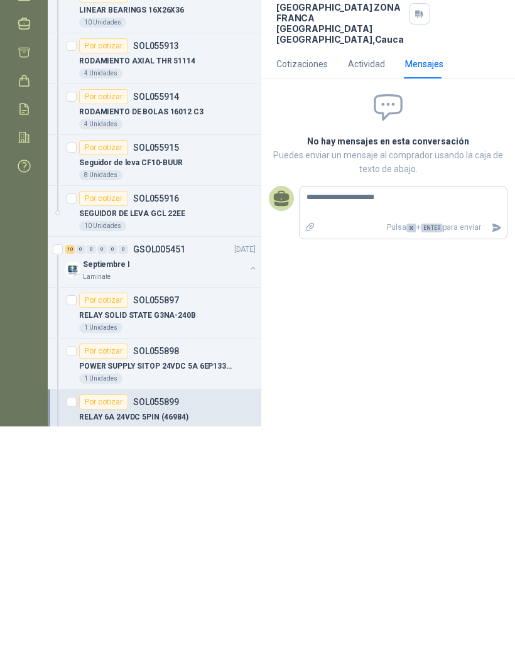
click at [495, 440] on button "Enviar" at bounding box center [496, 451] width 21 height 22
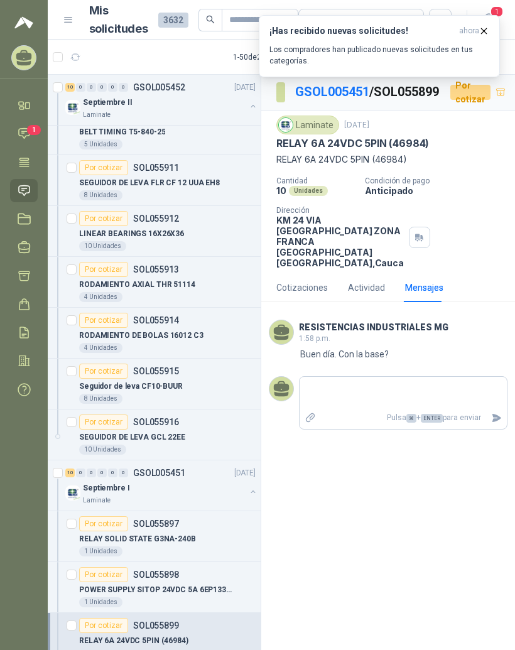
click at [496, 422] on icon "Enviar" at bounding box center [496, 418] width 9 height 8
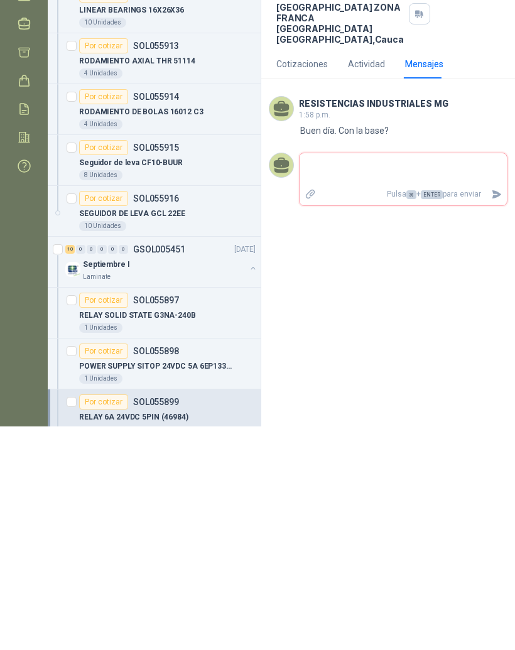
click at [492, 347] on div "1:58 Buen día. Con la base?" at bounding box center [388, 354] width 239 height 14
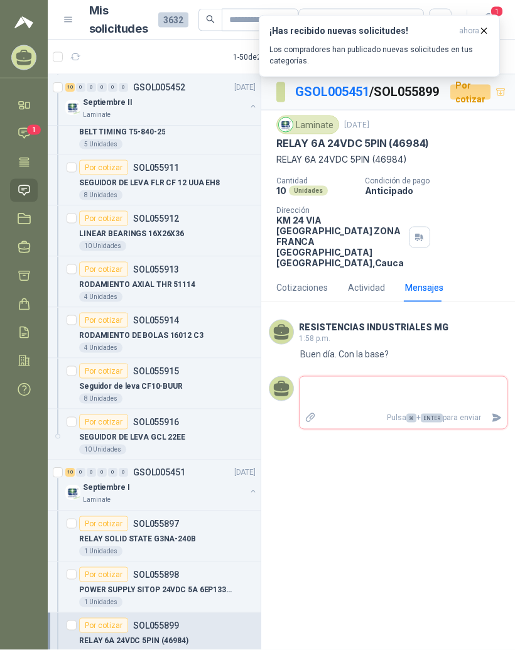
scroll to position [0, 0]
click at [351, 97] on link "GSOL005451" at bounding box center [332, 91] width 74 height 15
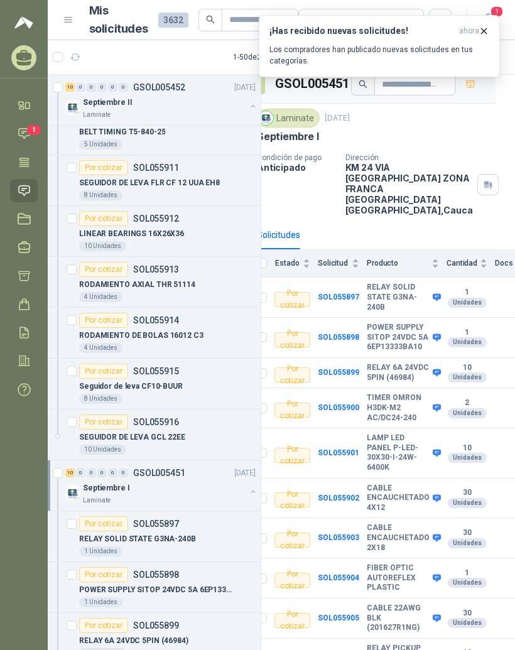
scroll to position [16, 0]
click at [392, 643] on b "RELAY PICKUP REL-MR24DC/12VDC" at bounding box center [398, 658] width 63 height 30
click at [399, 643] on b "RELAY PICKUP REL-MR24DC/12VDC" at bounding box center [398, 658] width 63 height 30
click at [345, 649] on b "SOL055906" at bounding box center [338, 657] width 41 height 9
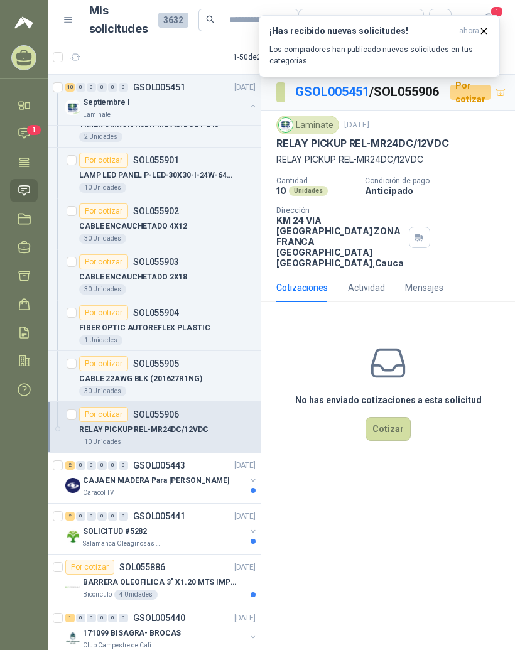
scroll to position [2726, 0]
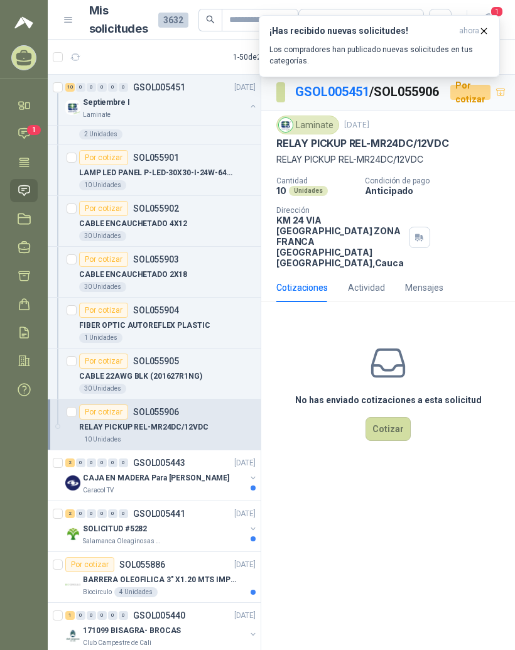
click at [204, 481] on p "CAJA EN MADERA Para [PERSON_NAME]" at bounding box center [156, 478] width 146 height 12
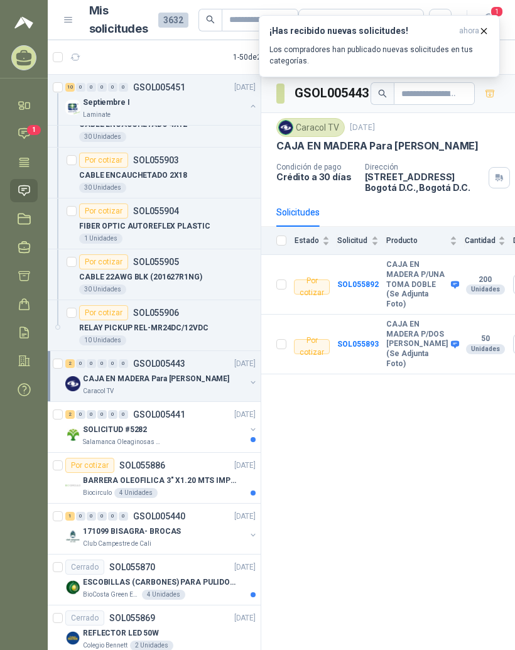
scroll to position [2826, 0]
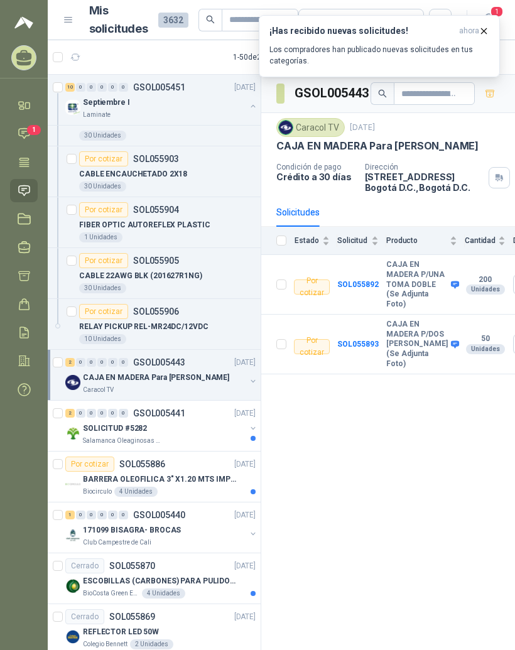
click at [215, 486] on div "BARRERA OLEOFILICA 3" X1.20 MTS IMPORTADO" at bounding box center [169, 478] width 173 height 15
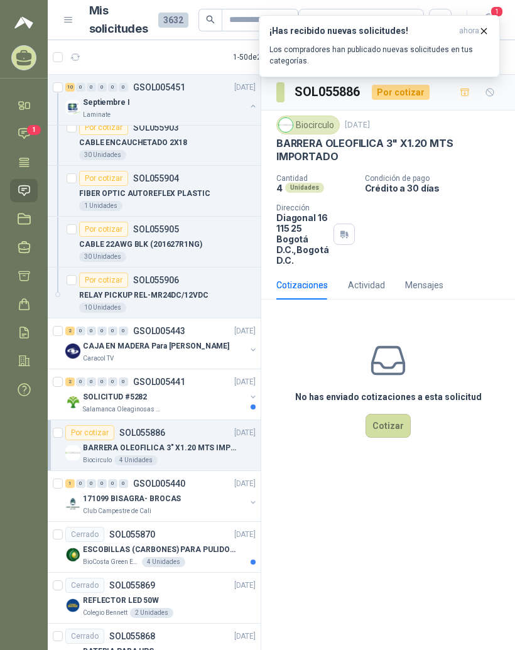
scroll to position [2859, 0]
click at [201, 544] on p "ESCOBILLAS (CARBONES) PARA PULIDORA DEWALT" at bounding box center [161, 549] width 156 height 12
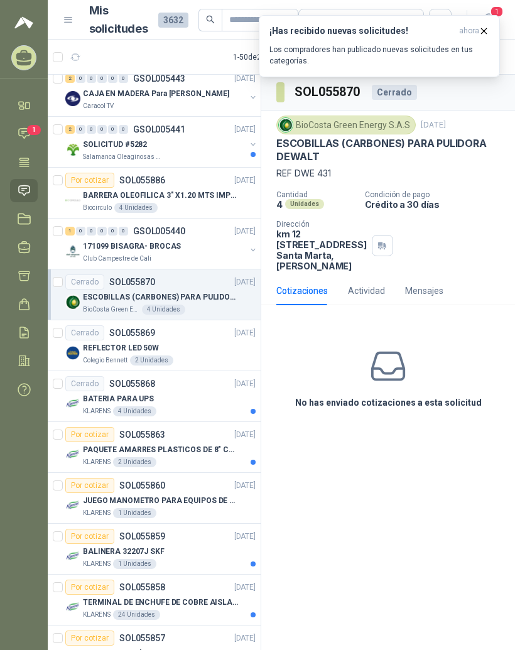
scroll to position [3113, 0]
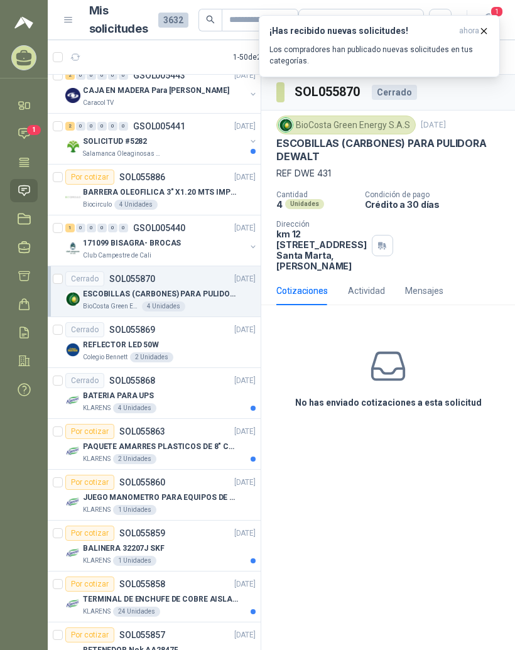
click at [205, 434] on div "Por cotizar SOL055863 [DATE]" at bounding box center [160, 431] width 190 height 15
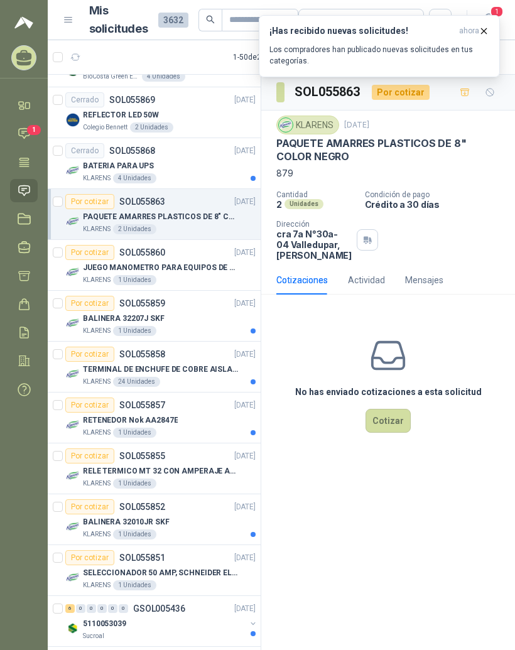
scroll to position [3344, 0]
click at [220, 466] on p "RELE TERMICO MT 32 CON AMPERAJE ADJUSTABLE ENTRE 16A - 22A, MARCA LS" at bounding box center [161, 470] width 156 height 12
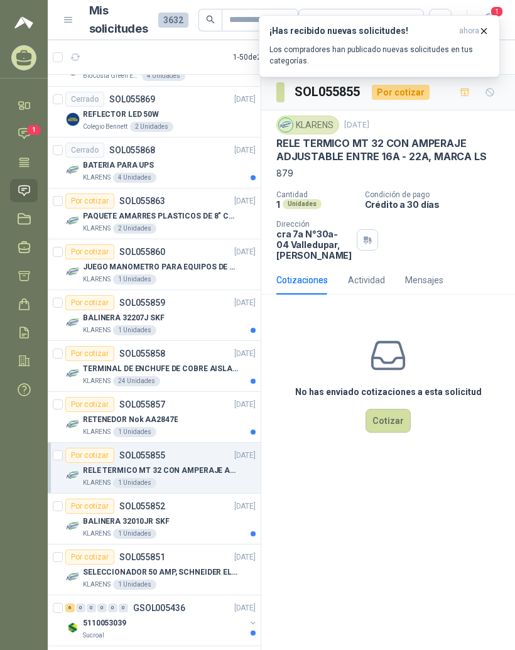
click at [395, 432] on button "Cotizar" at bounding box center [387, 421] width 45 height 24
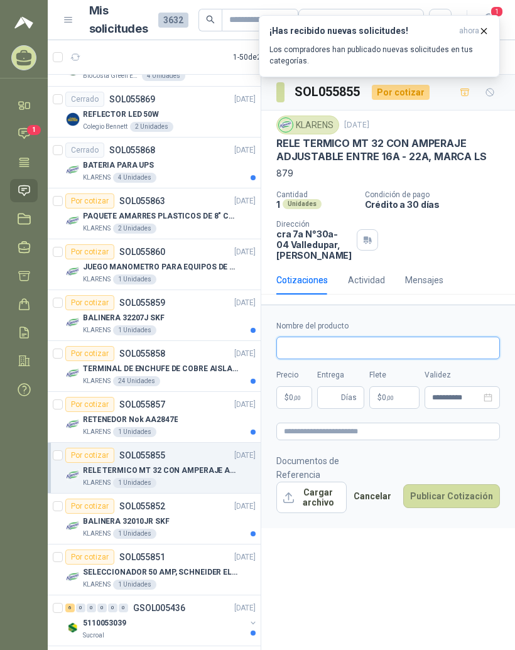
click at [387, 359] on input "Nombre del producto" at bounding box center [387, 347] width 223 height 23
type input "*"
click at [398, 359] on input "**********" at bounding box center [387, 347] width 223 height 23
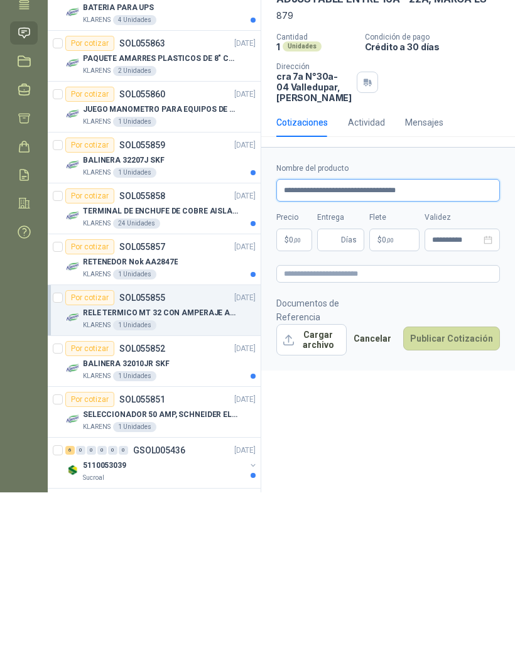
type input "**********"
click at [297, 258] on body "[PERSON_NAME] RESISTENCIAS INDUSTRIALES MG Inicio Chat 1 Tareas Solicitudes Lic…" at bounding box center [257, 325] width 515 height 650
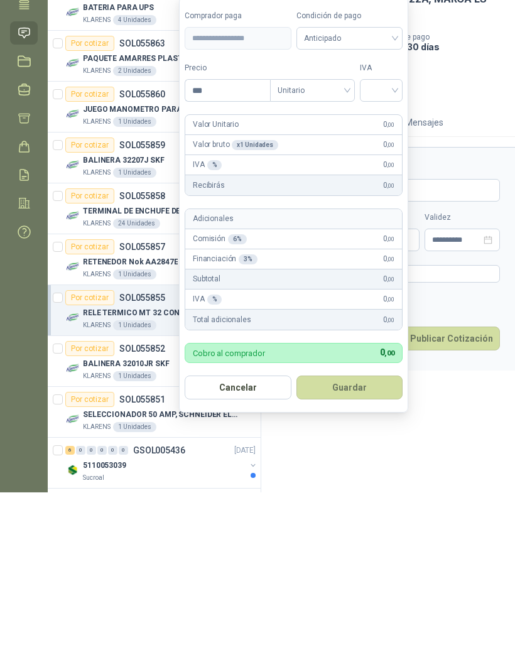
click at [392, 186] on span "Anticipado" at bounding box center [350, 195] width 92 height 19
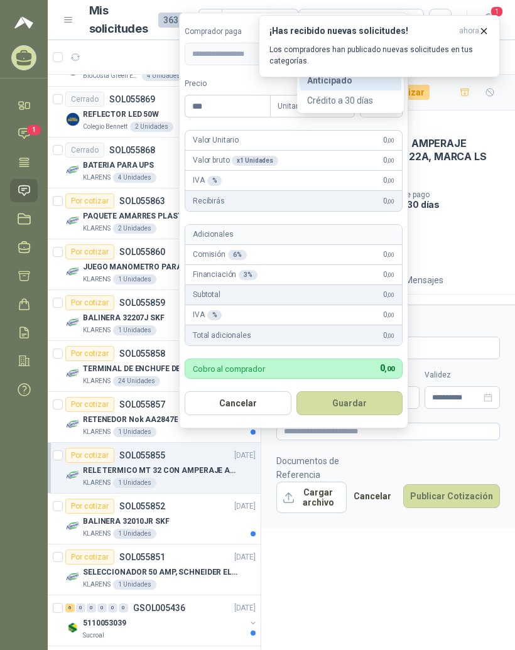
click at [385, 94] on div "Crédito a 30 días" at bounding box center [350, 101] width 87 height 14
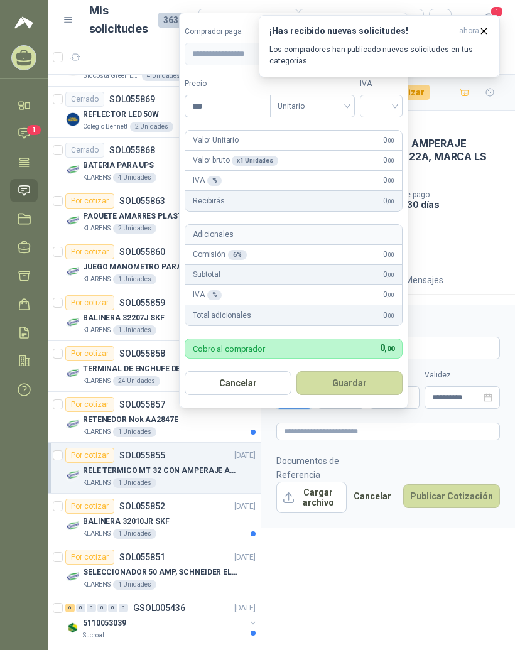
scroll to position [0, 0]
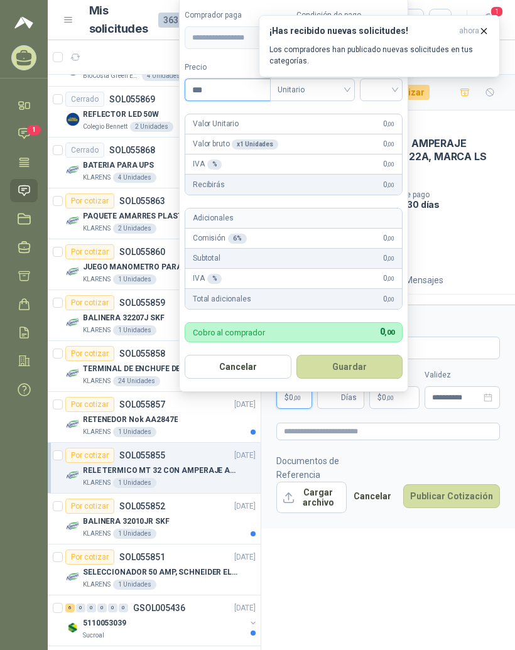
click at [234, 93] on input "***" at bounding box center [227, 89] width 85 height 21
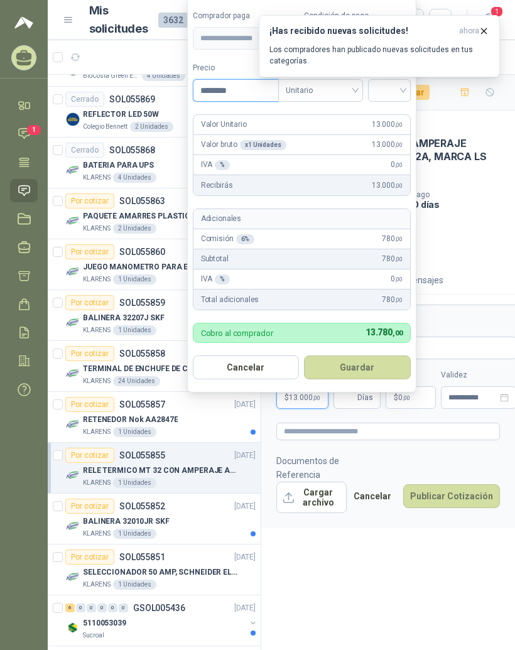
type input "*********"
click at [488, 30] on icon "button" at bounding box center [483, 31] width 11 height 11
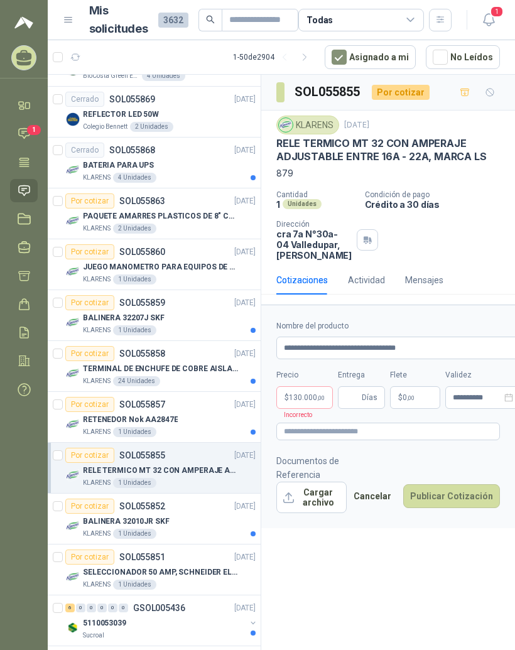
click at [368, 405] on span "Días" at bounding box center [370, 397] width 16 height 21
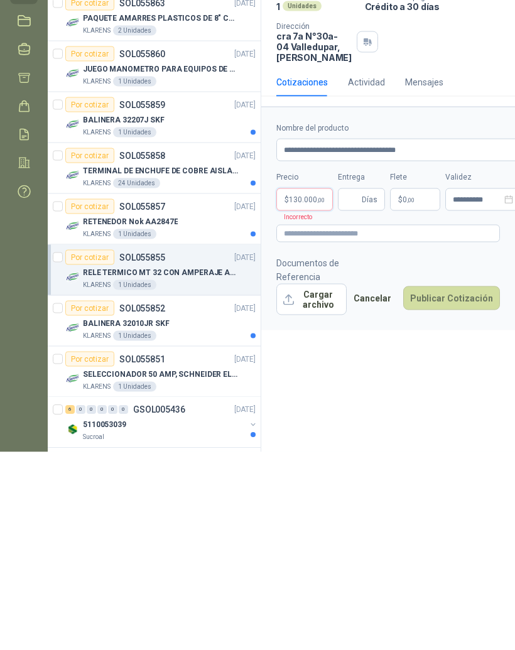
click at [318, 207] on body "[PERSON_NAME] RESISTENCIAS INDUSTRIALES MG Inicio Chat 1 Tareas Solicitudes Lic…" at bounding box center [257, 325] width 515 height 650
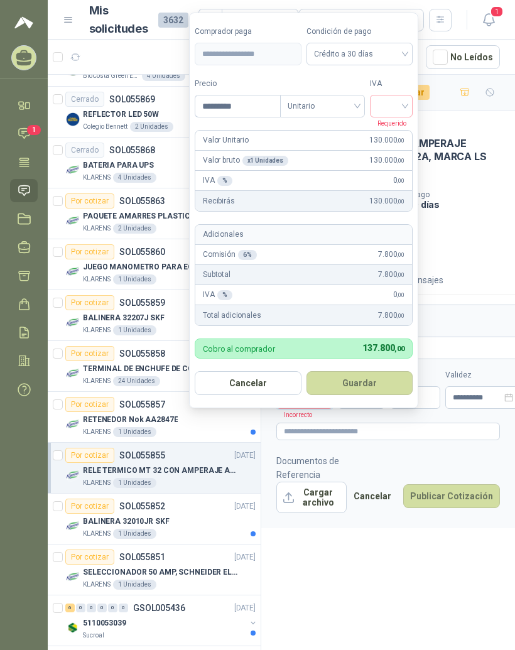
click at [394, 95] on input "search" at bounding box center [391, 104] width 28 height 19
click at [403, 125] on div "19%" at bounding box center [392, 132] width 23 height 14
click at [386, 371] on button "Guardar" at bounding box center [361, 383] width 108 height 24
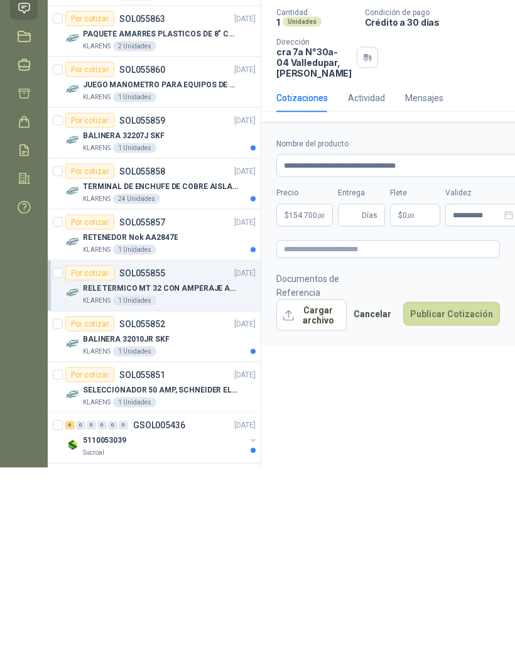
click at [372, 387] on span "Días" at bounding box center [370, 397] width 16 height 21
click at [369, 387] on span "Días" at bounding box center [370, 397] width 16 height 21
click at [357, 387] on input "Entrega" at bounding box center [352, 397] width 14 height 21
type input "*"
click at [421, 386] on p "$ 0 ,00" at bounding box center [415, 397] width 50 height 23
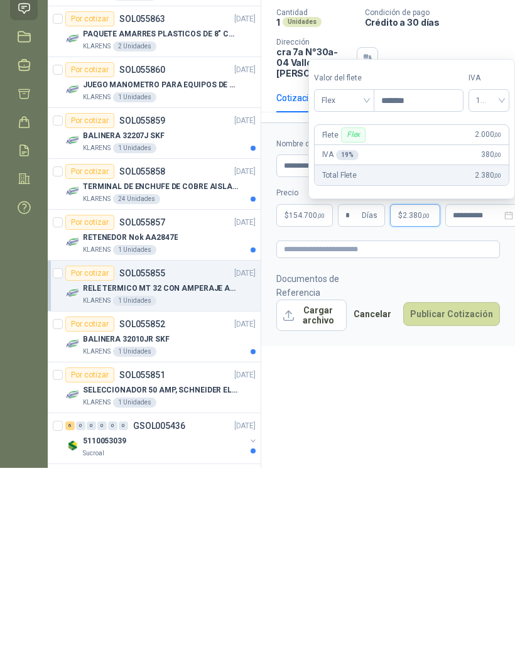
type input "********"
click at [416, 382] on div "**********" at bounding box center [388, 364] width 254 height 579
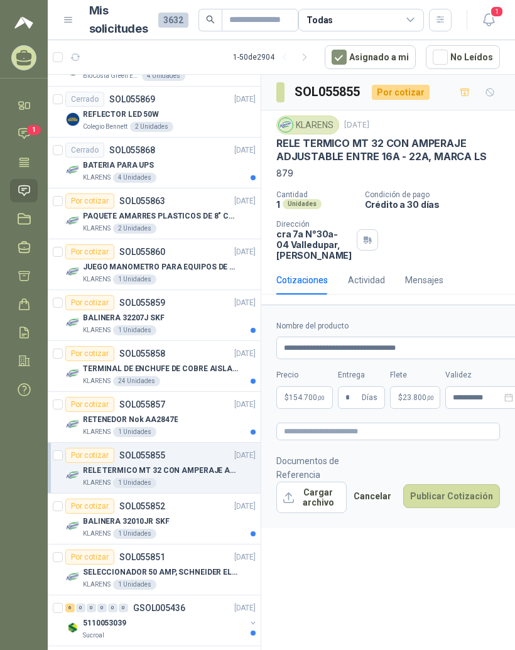
click at [471, 500] on button "Publicar Cotización" at bounding box center [451, 496] width 97 height 24
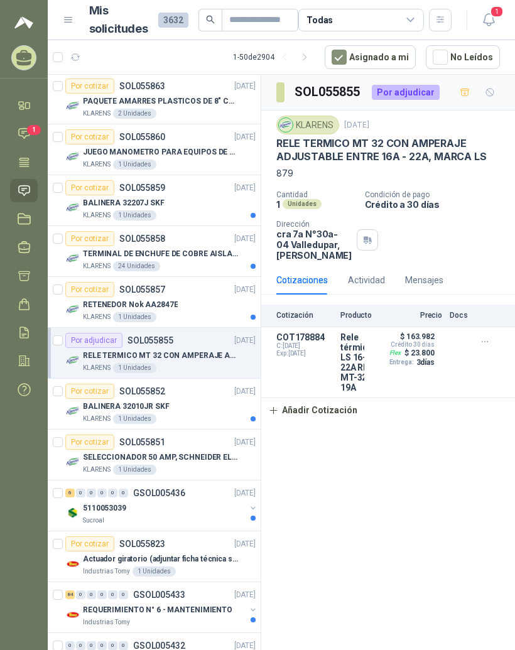
scroll to position [3472, 0]
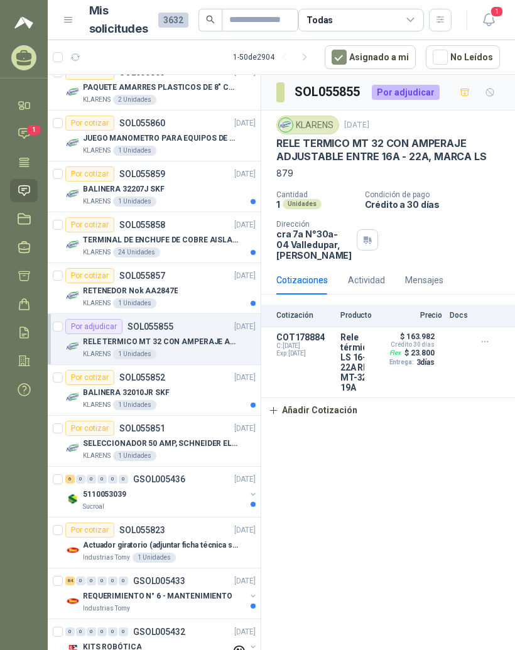
click at [193, 486] on div "5110053039" at bounding box center [164, 493] width 163 height 15
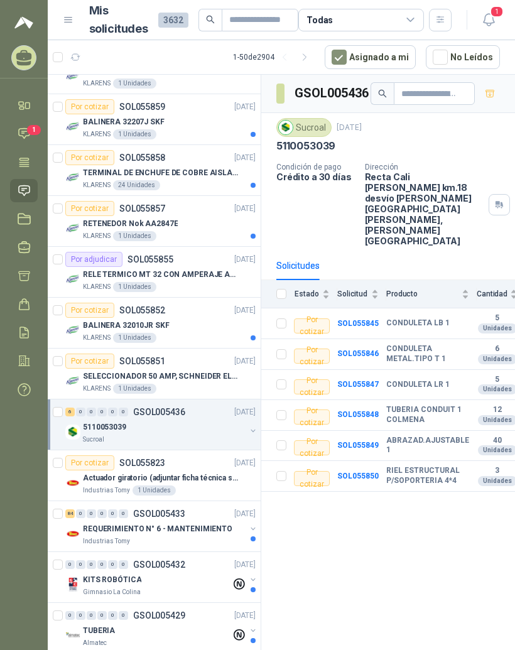
scroll to position [3556, 0]
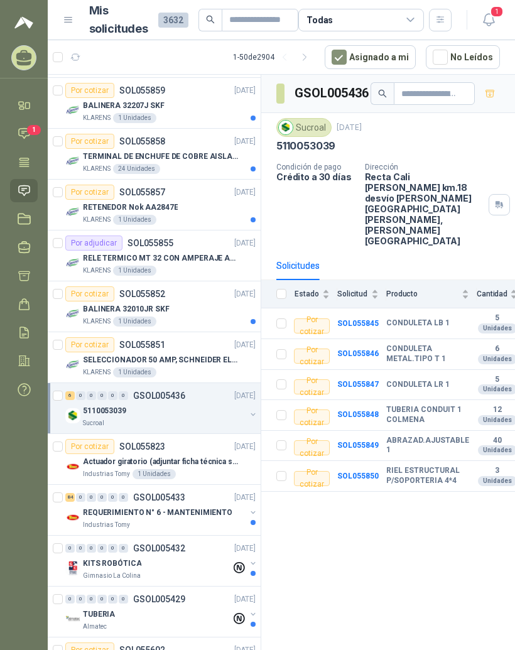
click at [146, 507] on p "REQUERIMIENTO N° 6 - MANTENIMIENTO" at bounding box center [157, 513] width 149 height 12
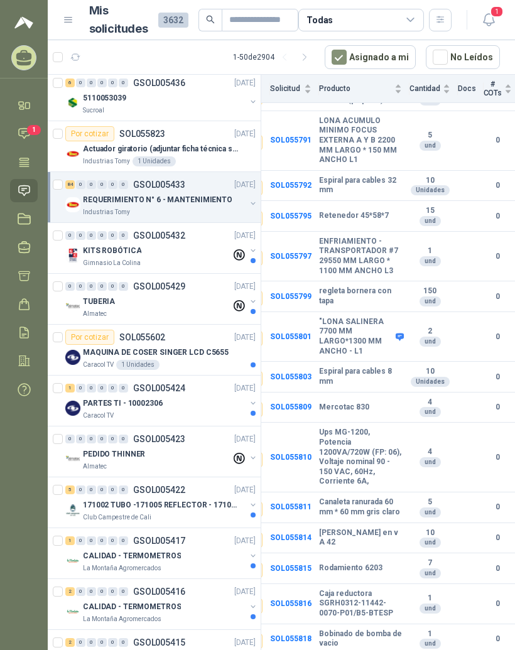
scroll to position [3869, 0]
click at [203, 446] on div "PEDIDO THINNER" at bounding box center [157, 453] width 148 height 15
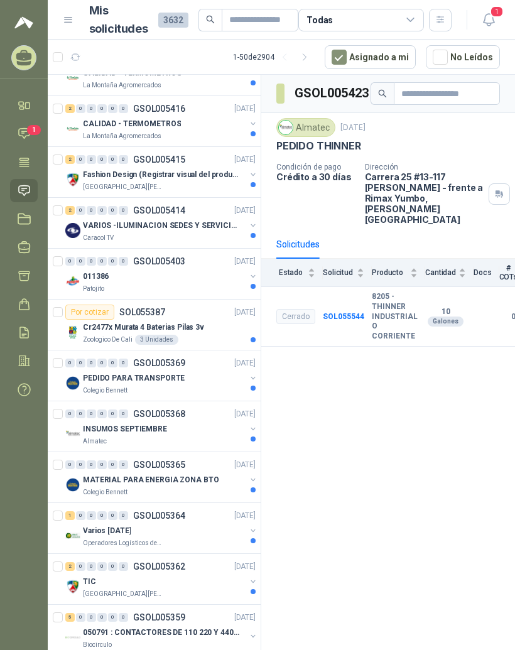
scroll to position [4352, 0]
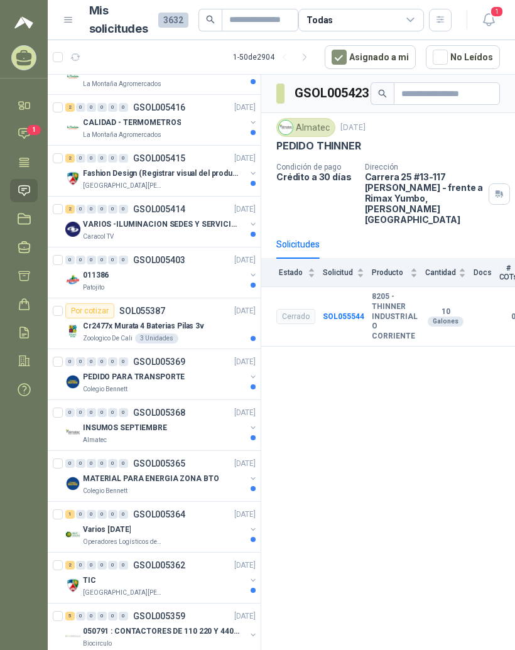
click at [212, 471] on div "MATERIAL PARA ENERGIA ZONA BTO" at bounding box center [164, 478] width 163 height 15
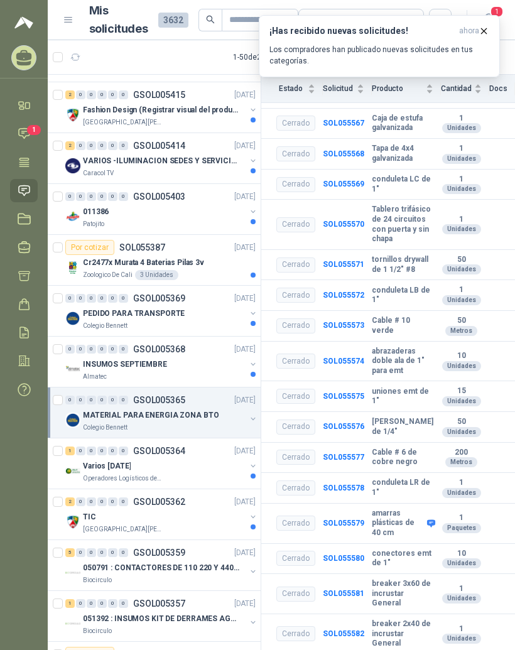
scroll to position [4415, 0]
click at [213, 545] on div "5 0 0 0 0 0 GSOL005359 [DATE]" at bounding box center [161, 552] width 193 height 15
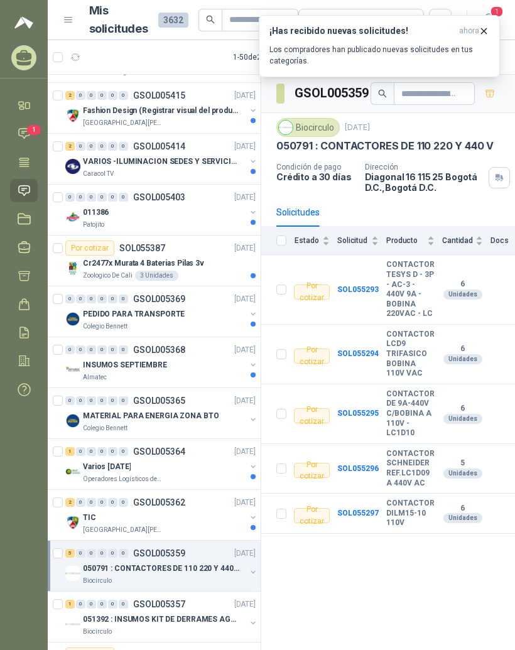
click at [391, 277] on b "CONTACTOR TESYS D - 3P - AC-3 - 440V 9A - BOBINA 220VAC - LC" at bounding box center [410, 289] width 48 height 59
click at [392, 274] on b "CONTACTOR TESYS D - 3P - AC-3 - 440V 9A - BOBINA 220VAC - LC" at bounding box center [410, 289] width 48 height 59
click at [355, 285] on b "SOL055293" at bounding box center [357, 289] width 41 height 9
